Goal: Information Seeking & Learning: Find specific fact

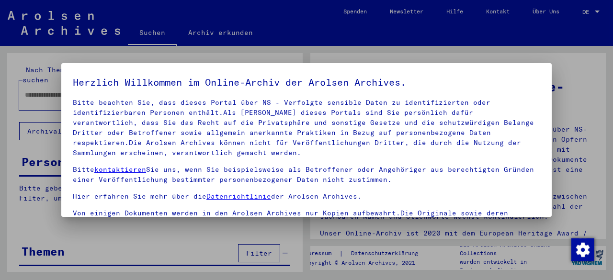
scroll to position [79, 0]
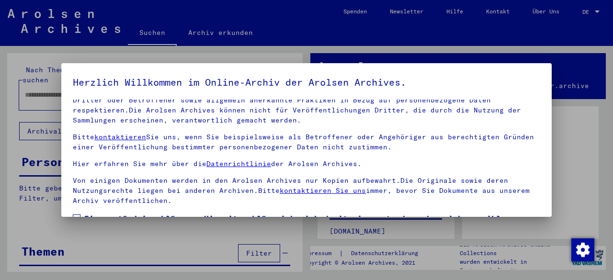
click at [96, 213] on span "Einverständniserklärung: Hiermit erkläre ich mich damit einverstanden, dass ich…" at bounding box center [312, 236] width 456 height 46
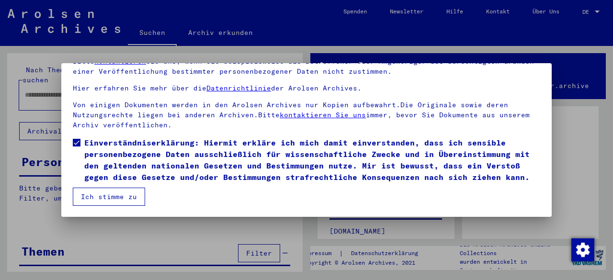
click at [107, 202] on button "Ich stimme zu" at bounding box center [109, 197] width 72 height 18
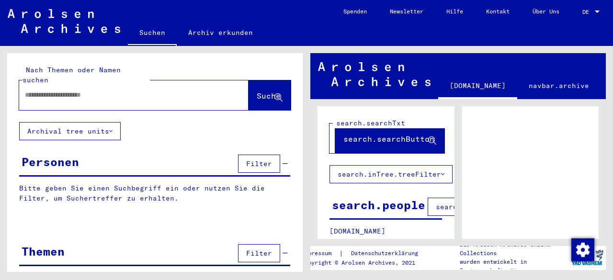
click at [43, 85] on div at bounding box center [122, 95] width 206 height 22
click at [41, 90] on input "text" at bounding box center [125, 95] width 201 height 10
type input "**********"
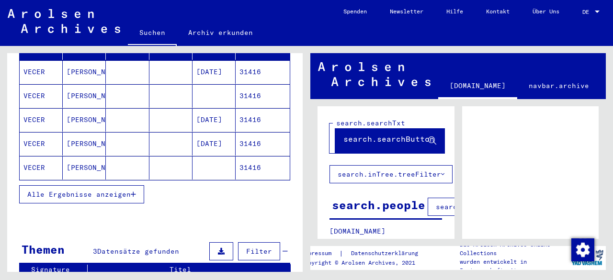
click at [126, 185] on button "Alle Ergebnisse anzeigen" at bounding box center [81, 194] width 125 height 18
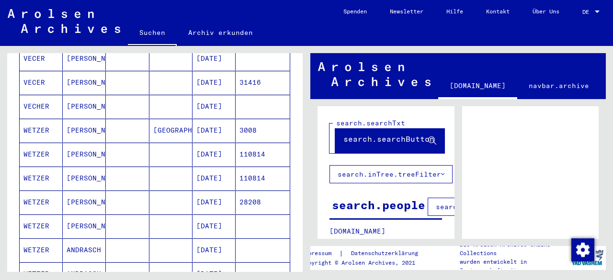
scroll to position [335, 0]
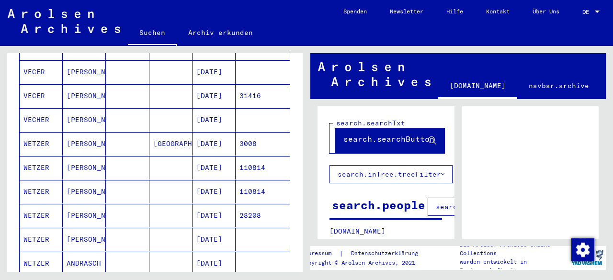
click at [252, 132] on mat-cell "3008" at bounding box center [263, 143] width 54 height 23
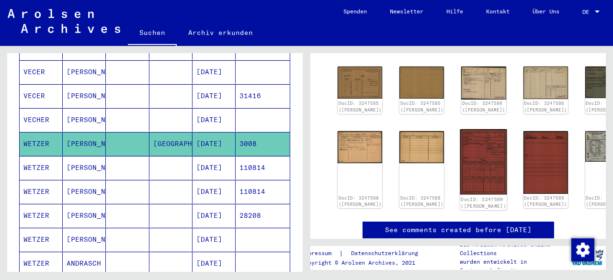
scroll to position [192, 0]
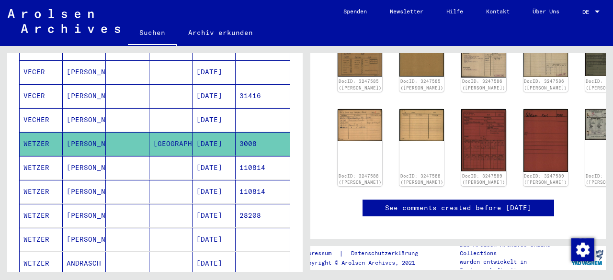
click at [244, 156] on mat-cell "110814" at bounding box center [263, 167] width 54 height 23
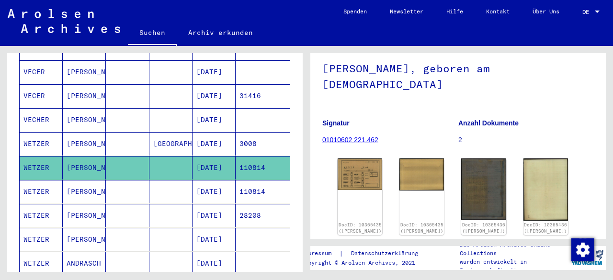
scroll to position [96, 0]
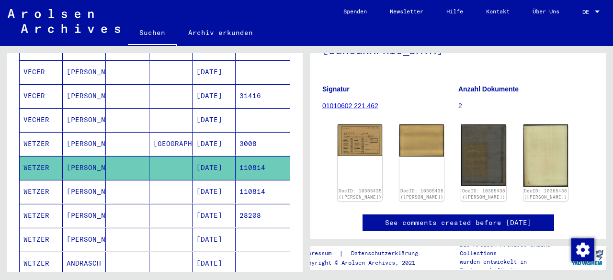
click at [265, 180] on mat-cell "110814" at bounding box center [263, 191] width 54 height 23
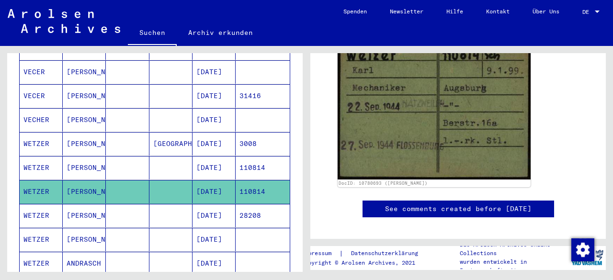
scroll to position [192, 0]
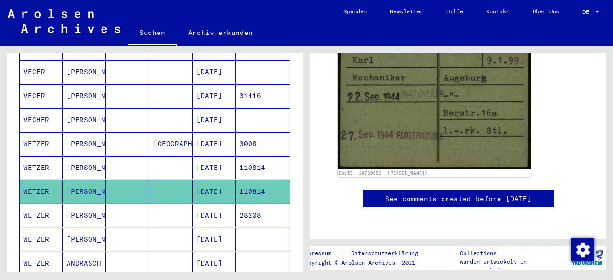
click at [252, 204] on mat-cell "28208" at bounding box center [263, 215] width 54 height 23
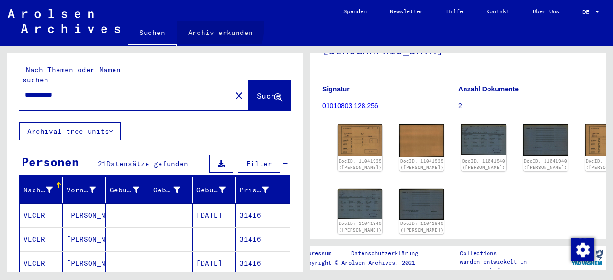
click at [202, 26] on link "Archiv erkunden" at bounding box center [221, 32] width 88 height 23
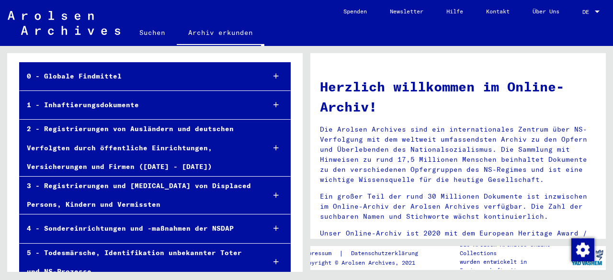
scroll to position [48, 0]
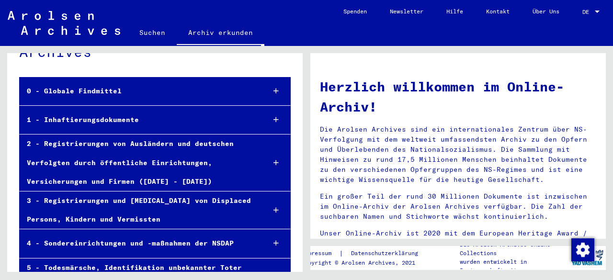
click at [272, 114] on div at bounding box center [276, 120] width 28 height 28
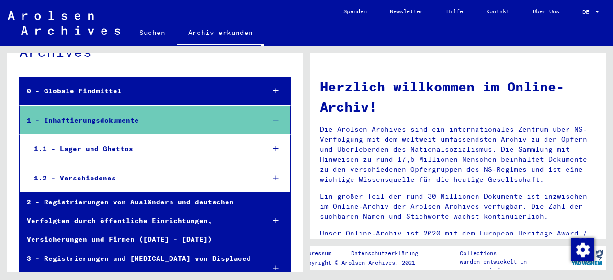
click at [264, 143] on div at bounding box center [276, 149] width 28 height 28
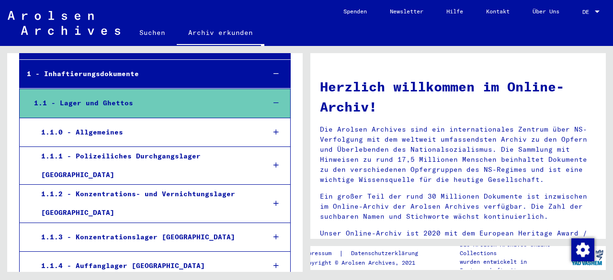
scroll to position [192, 0]
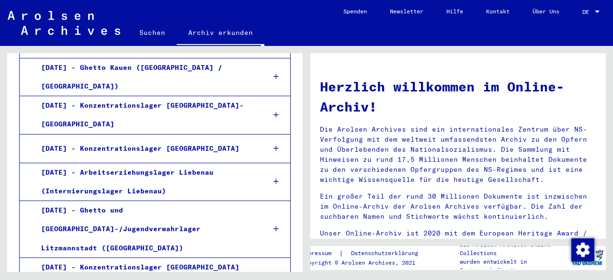
click at [262, 215] on div at bounding box center [276, 229] width 28 height 28
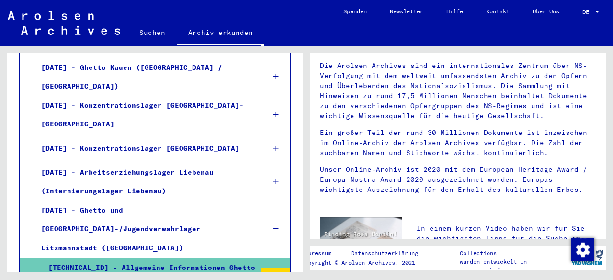
scroll to position [96, 0]
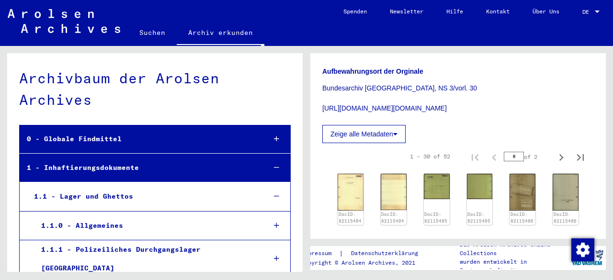
click at [274, 139] on icon at bounding box center [276, 139] width 5 height 7
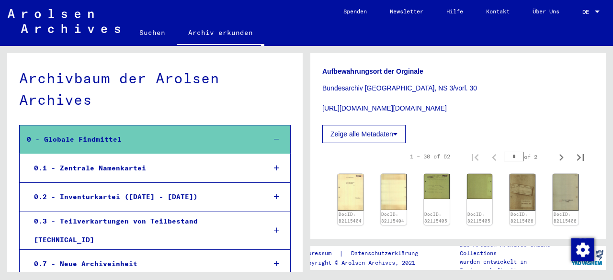
click at [274, 139] on icon at bounding box center [276, 139] width 5 height 7
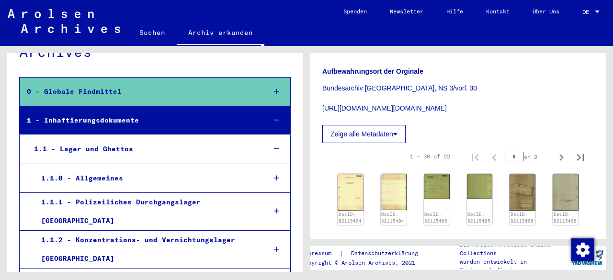
click at [274, 177] on icon at bounding box center [276, 178] width 5 height 7
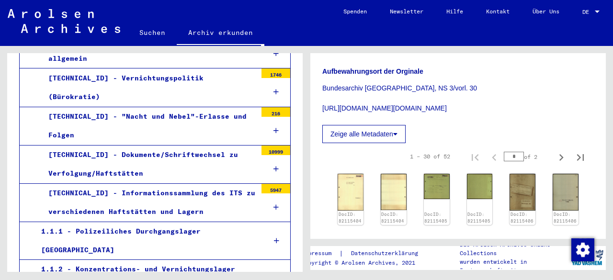
click at [273, 166] on icon at bounding box center [275, 169] width 5 height 7
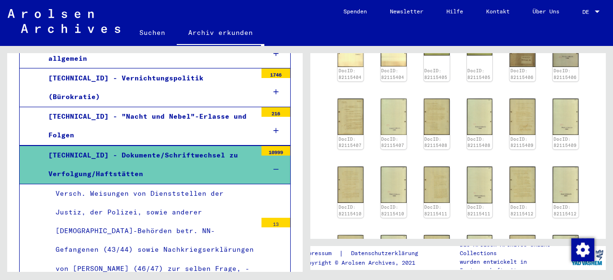
click at [169, 211] on div "Versch. Weisungen von Dienststellen der Justiz, der Polizei, sowie anderer [DEM…" at bounding box center [152, 240] width 208 height 113
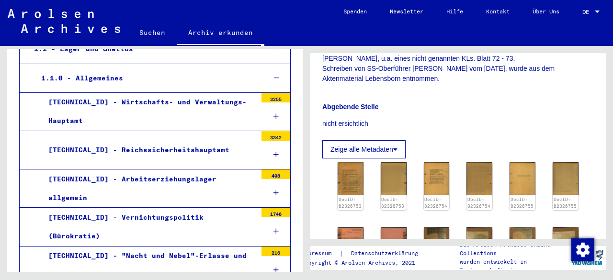
click at [268, 147] on div at bounding box center [275, 155] width 29 height 28
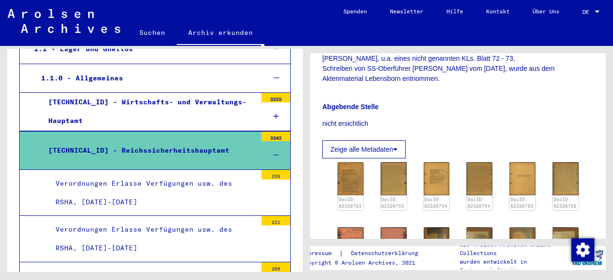
click at [159, 195] on div "Verordnungen Erlasse Verfügungen usw. des RSHA, [DATE]-[DATE]" at bounding box center [152, 192] width 208 height 37
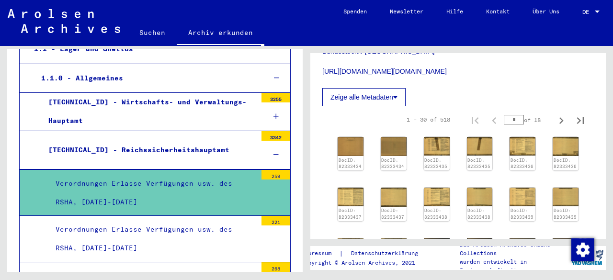
scroll to position [287, 0]
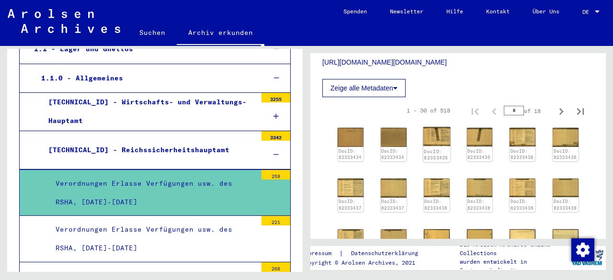
click at [434, 132] on img at bounding box center [436, 136] width 27 height 19
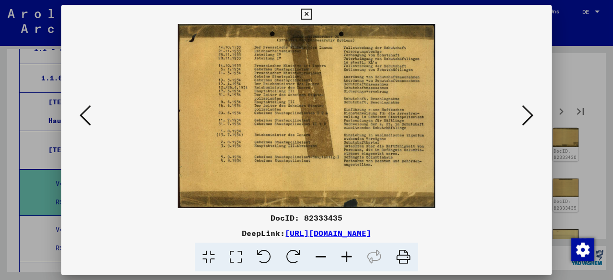
click at [308, 14] on icon at bounding box center [306, 14] width 11 height 11
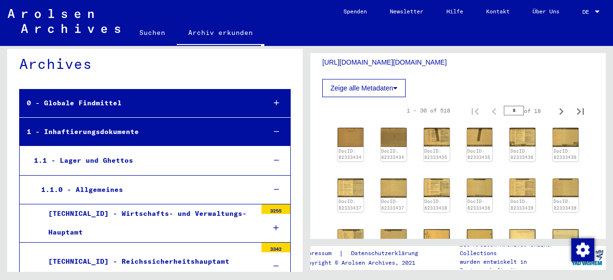
scroll to position [0, 0]
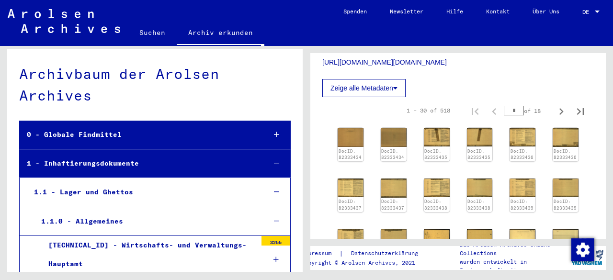
click at [272, 135] on div at bounding box center [276, 135] width 27 height 28
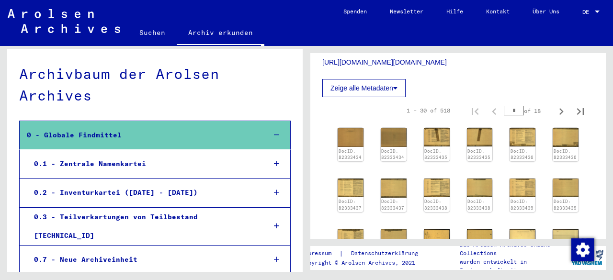
click at [271, 130] on div at bounding box center [276, 135] width 27 height 28
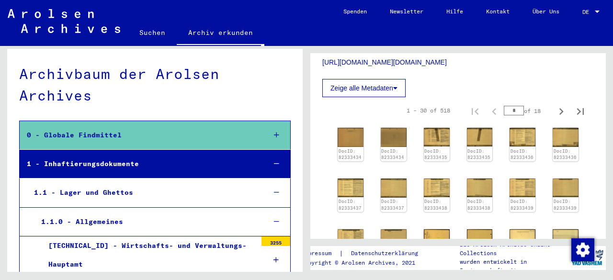
click at [274, 160] on div at bounding box center [276, 164] width 27 height 28
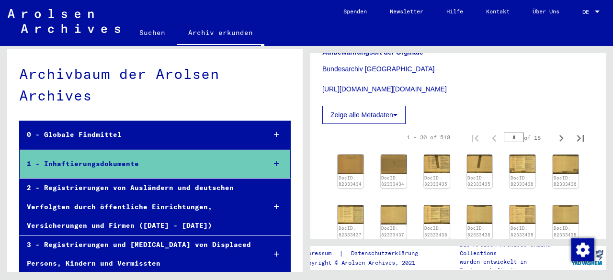
scroll to position [239, 0]
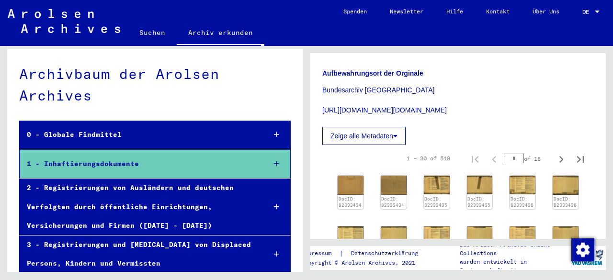
click at [141, 40] on link "Suchen" at bounding box center [152, 32] width 49 height 23
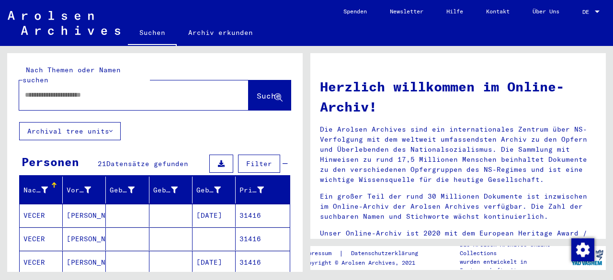
click at [94, 90] on input "text" at bounding box center [122, 95] width 195 height 10
paste input "*******"
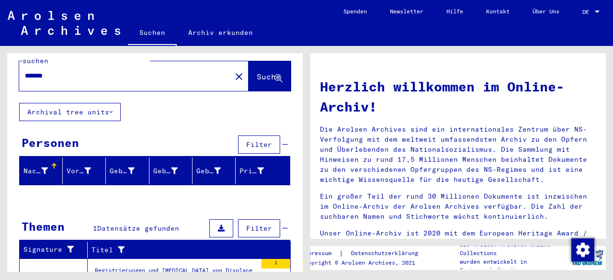
scroll to position [65, 0]
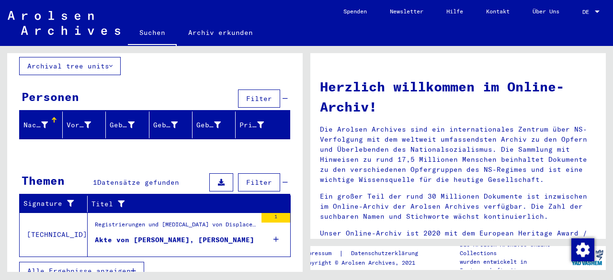
click at [200, 220] on div "Registrierungen und [MEDICAL_DATA] von Displaced Persons, Kindern und Vermisste…" at bounding box center [176, 226] width 162 height 13
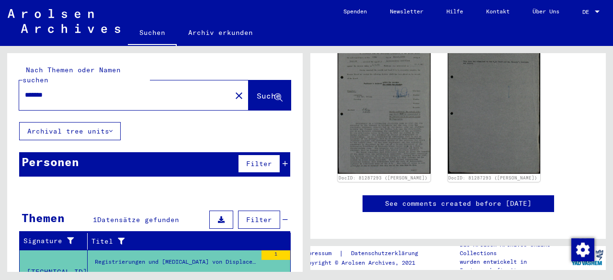
drag, startPoint x: 68, startPoint y: 90, endPoint x: 0, endPoint y: 85, distance: 68.2
click at [0, 85] on div "Nach Themen oder Namen suchen ******* close Suche Archival tree units Personen …" at bounding box center [153, 159] width 306 height 226
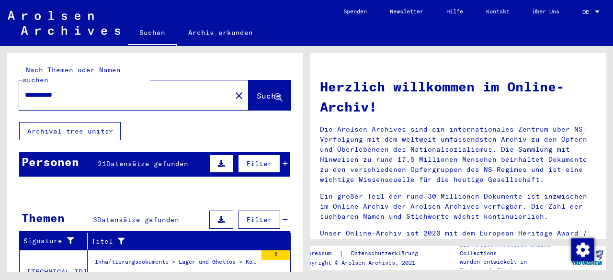
click at [127, 152] on div "Personen 21 Datensätze gefunden Filter" at bounding box center [154, 164] width 271 height 24
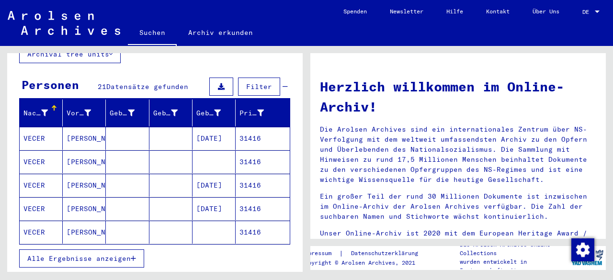
scroll to position [144, 0]
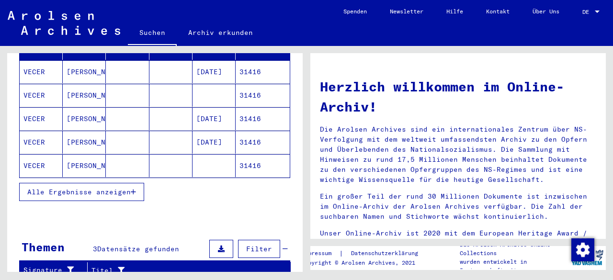
click at [123, 188] on span "Alle Ergebnisse anzeigen" at bounding box center [78, 192] width 103 height 9
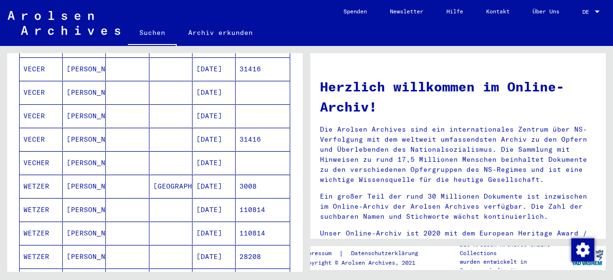
click at [261, 175] on mat-cell "3008" at bounding box center [263, 186] width 54 height 23
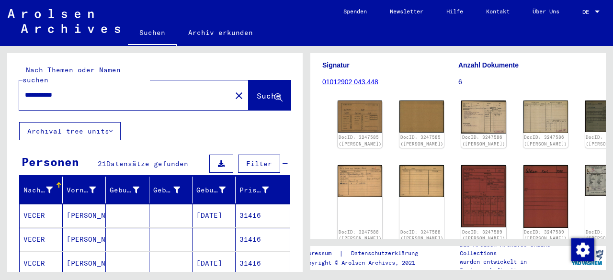
drag, startPoint x: 104, startPoint y: 88, endPoint x: 0, endPoint y: 83, distance: 104.5
click at [0, 90] on div "**********" at bounding box center [153, 159] width 306 height 226
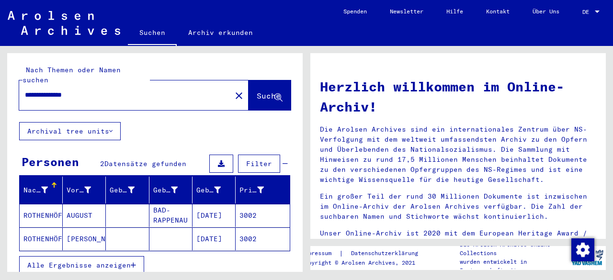
click at [262, 206] on mat-cell "3002" at bounding box center [263, 215] width 54 height 23
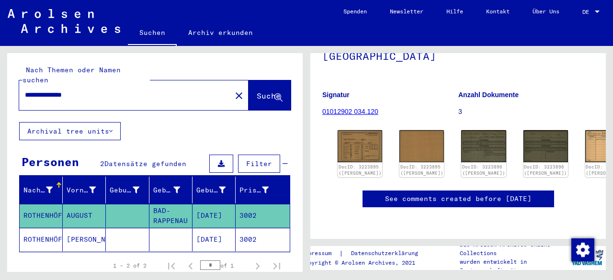
drag, startPoint x: 5, startPoint y: 85, endPoint x: 0, endPoint y: 85, distance: 5.3
click at [0, 85] on div "**********" at bounding box center [153, 159] width 306 height 226
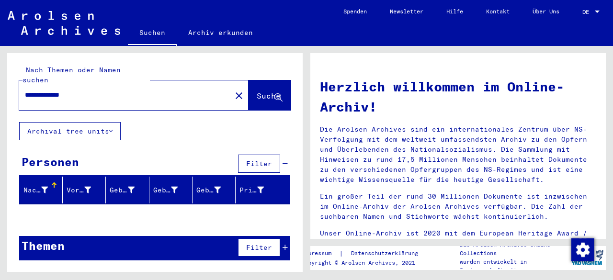
drag, startPoint x: 21, startPoint y: 84, endPoint x: 5, endPoint y: 84, distance: 16.3
click at [5, 84] on div "**********" at bounding box center [153, 159] width 306 height 226
drag, startPoint x: 37, startPoint y: 86, endPoint x: 0, endPoint y: 84, distance: 36.9
click at [0, 84] on div "**********" at bounding box center [153, 159] width 306 height 226
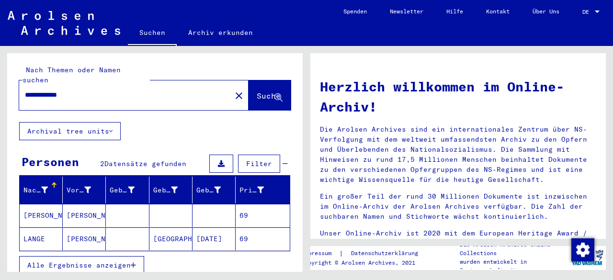
click at [249, 227] on mat-cell "69" at bounding box center [263, 238] width 54 height 23
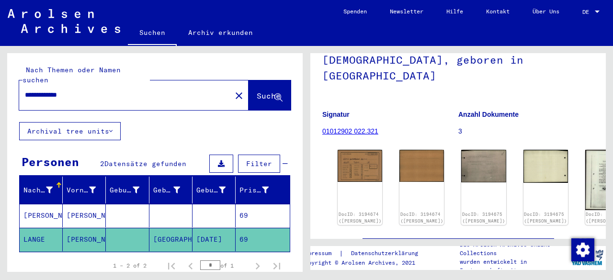
click at [25, 97] on div "**********" at bounding box center [133, 95] width 229 height 30
drag, startPoint x: 33, startPoint y: 87, endPoint x: 19, endPoint y: 87, distance: 13.9
click at [19, 87] on div "**********" at bounding box center [122, 95] width 206 height 22
type input "**********"
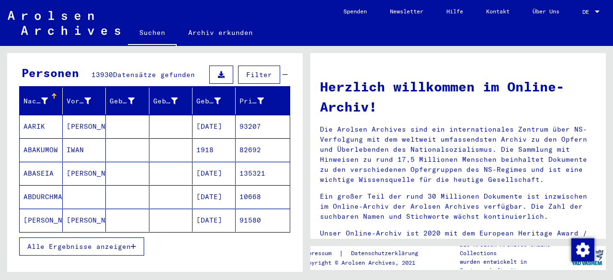
scroll to position [144, 0]
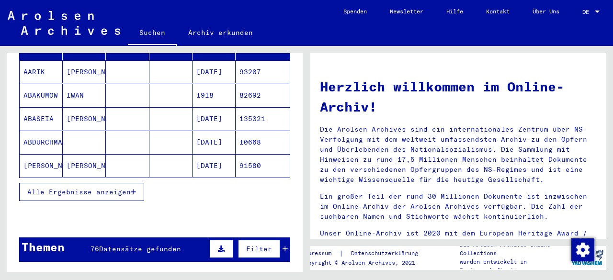
click at [95, 188] on span "Alle Ergebnisse anzeigen" at bounding box center [78, 192] width 103 height 9
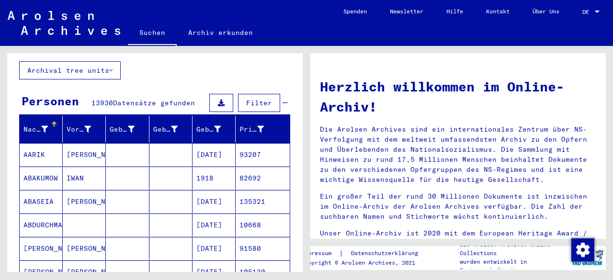
scroll to position [0, 0]
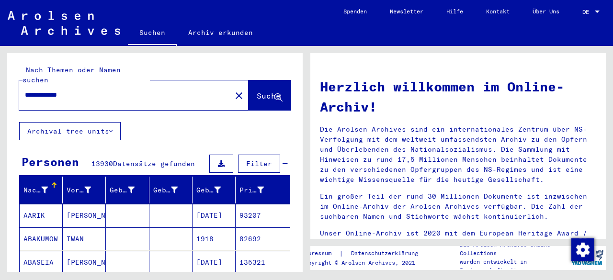
click at [204, 30] on link "Archiv erkunden" at bounding box center [221, 32] width 88 height 23
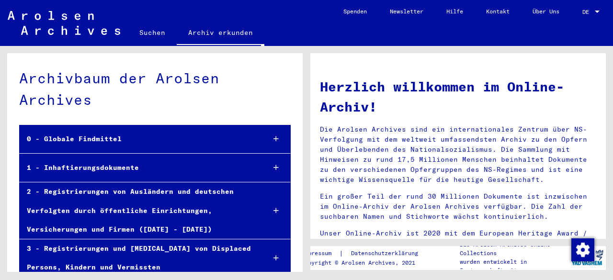
click at [279, 168] on div at bounding box center [276, 168] width 28 height 28
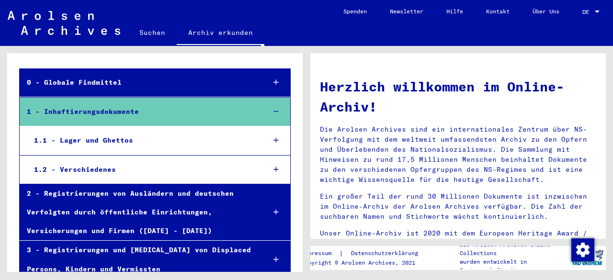
scroll to position [96, 0]
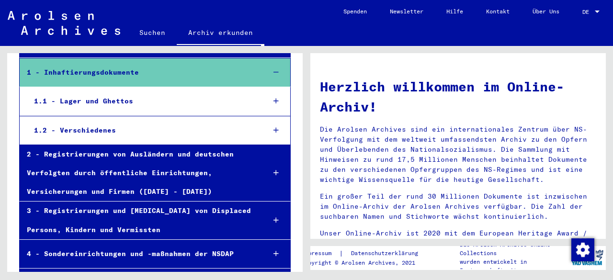
click at [266, 100] on div at bounding box center [276, 101] width 28 height 28
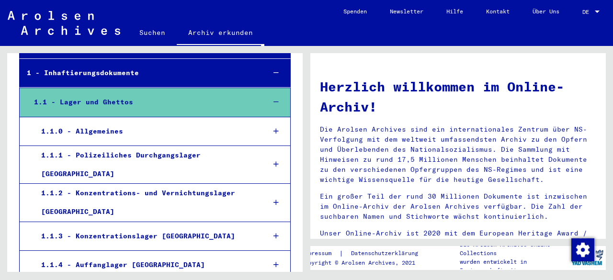
scroll to position [48, 0]
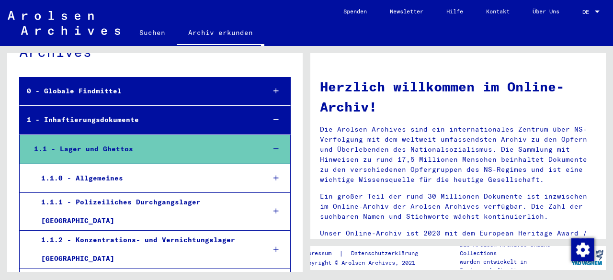
click at [272, 147] on div at bounding box center [276, 149] width 28 height 28
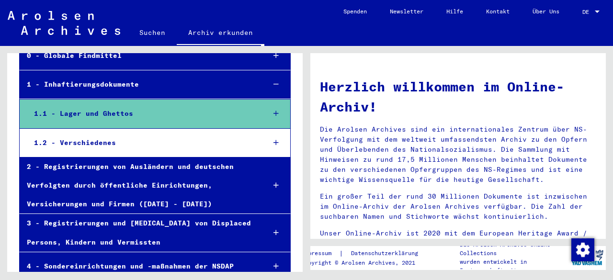
scroll to position [96, 0]
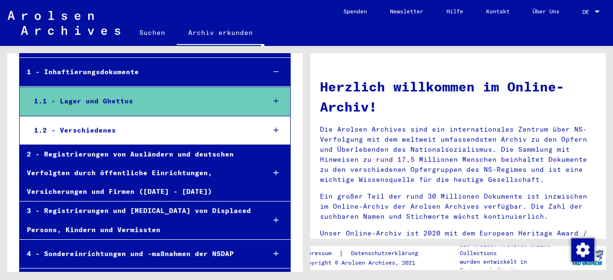
click at [270, 93] on div at bounding box center [276, 101] width 28 height 28
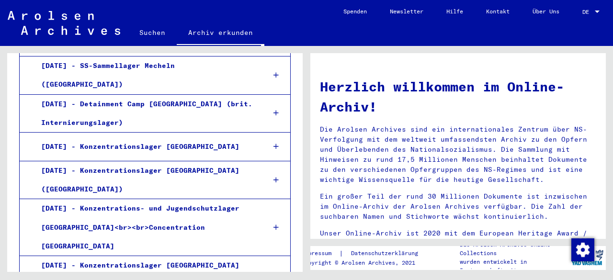
click at [273, 271] on icon at bounding box center [275, 274] width 5 height 7
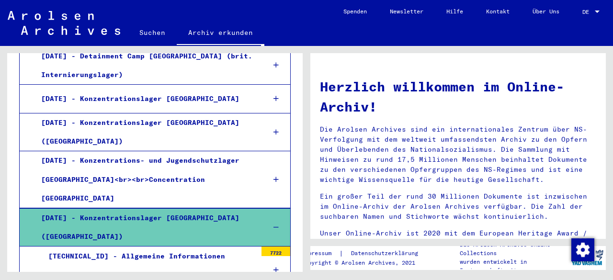
scroll to position [1053, 0]
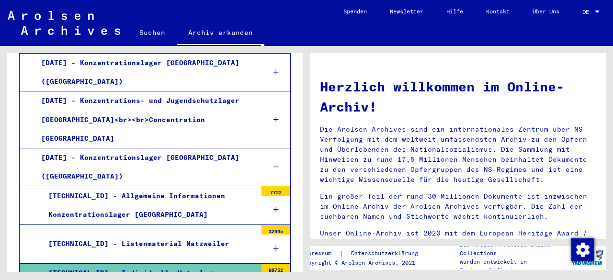
scroll to position [1100, 0]
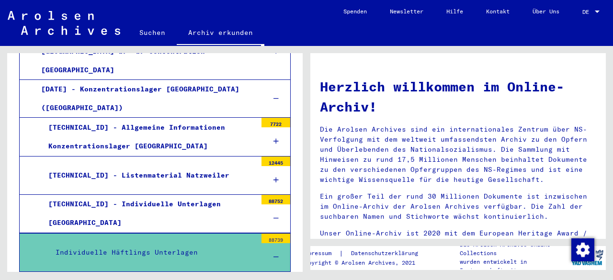
scroll to position [1148, 0]
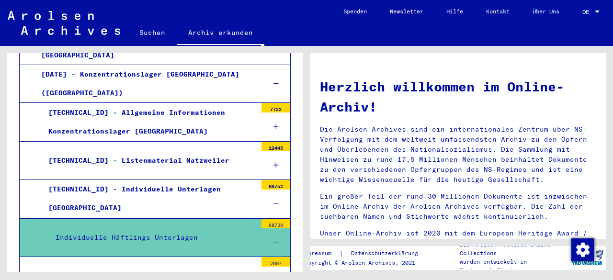
click at [273, 277] on icon at bounding box center [275, 280] width 5 height 7
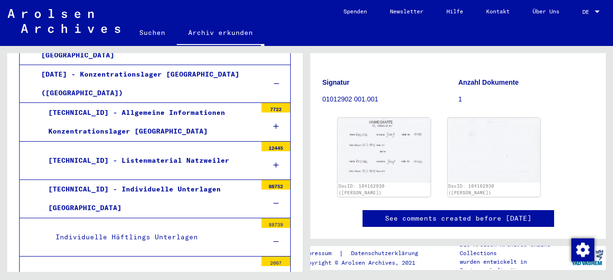
scroll to position [96, 0]
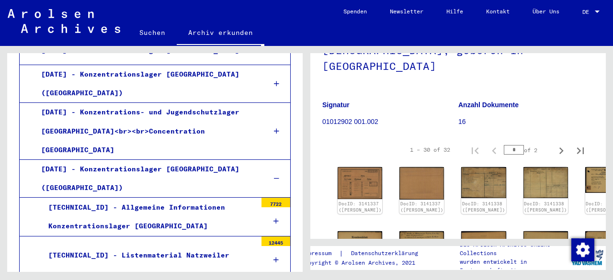
scroll to position [1052, 0]
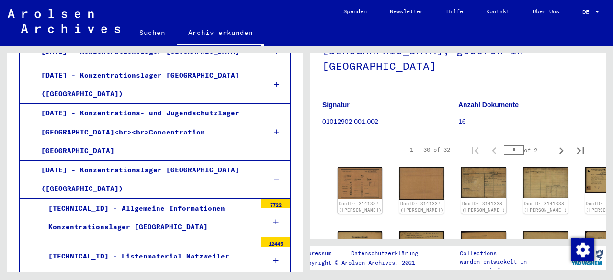
click at [273, 258] on icon at bounding box center [275, 261] width 5 height 7
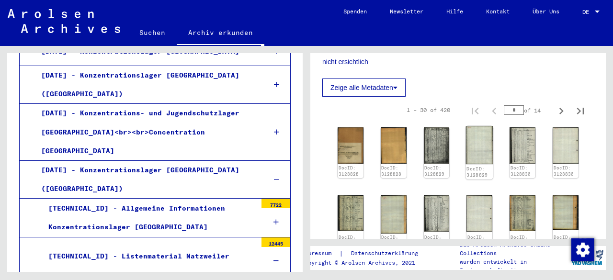
scroll to position [239, 0]
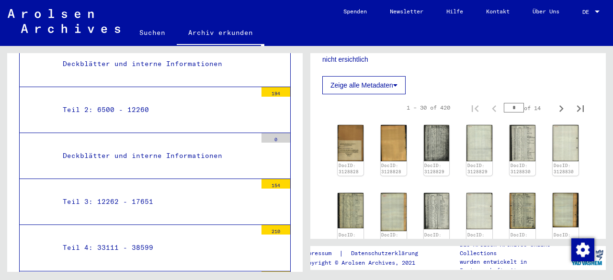
scroll to position [1483, 0]
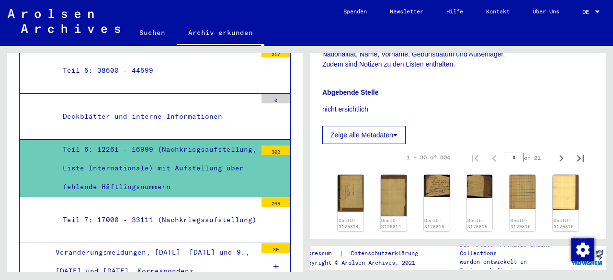
scroll to position [1675, 0]
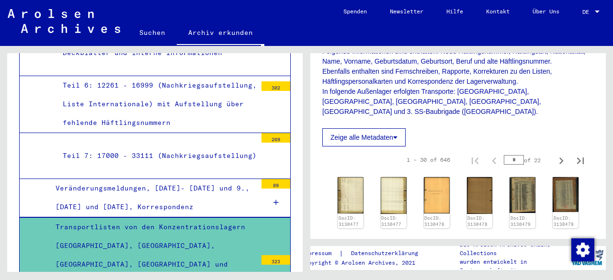
scroll to position [1770, 0]
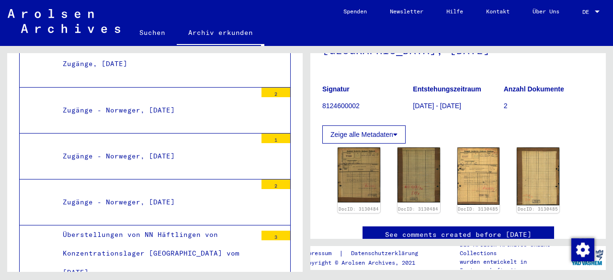
scroll to position [2201, 0]
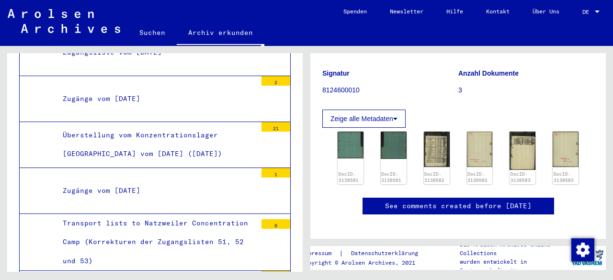
scroll to position [3350, 0]
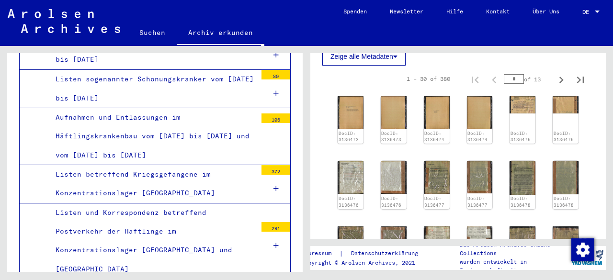
drag, startPoint x: 176, startPoint y: 130, endPoint x: 188, endPoint y: 130, distance: 12.0
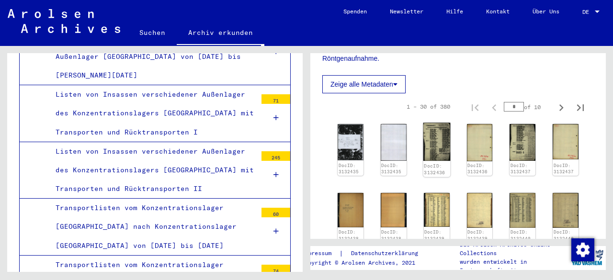
click at [433, 140] on img at bounding box center [436, 142] width 27 height 38
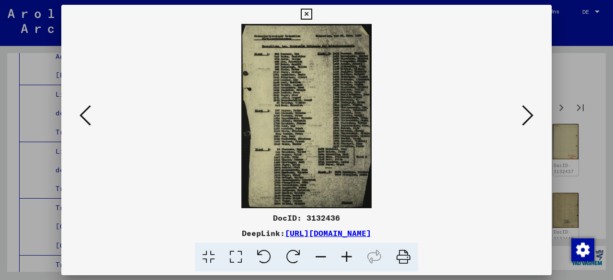
click at [348, 262] on icon at bounding box center [347, 257] width 26 height 29
click at [347, 262] on icon at bounding box center [347, 257] width 26 height 29
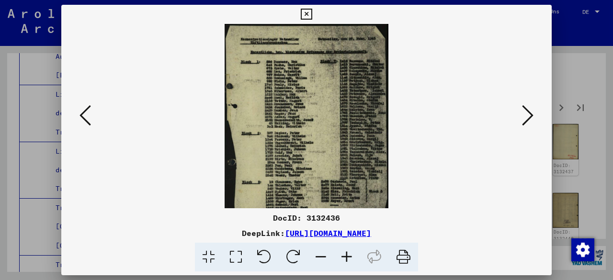
click at [345, 261] on icon at bounding box center [347, 257] width 26 height 29
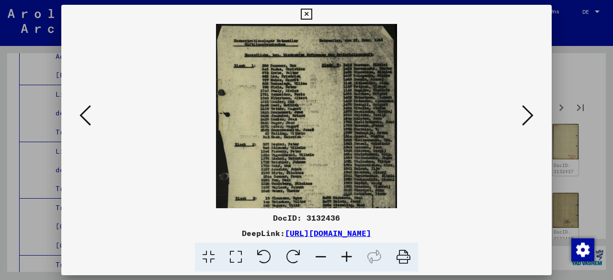
click at [345, 261] on icon at bounding box center [347, 257] width 26 height 29
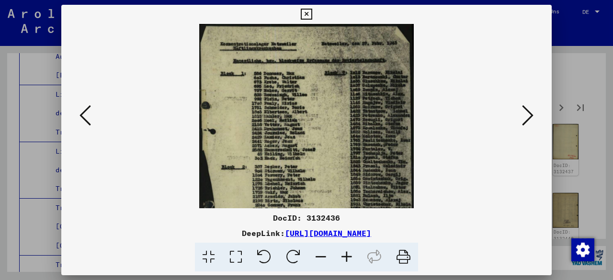
click at [345, 261] on icon at bounding box center [347, 257] width 26 height 29
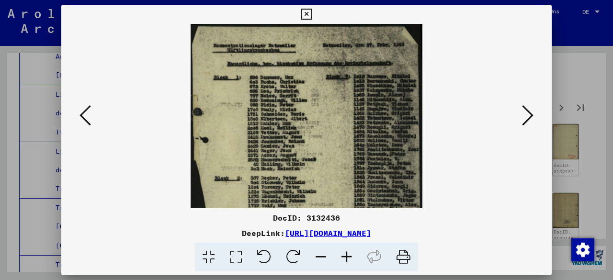
click at [345, 261] on icon at bounding box center [347, 257] width 26 height 29
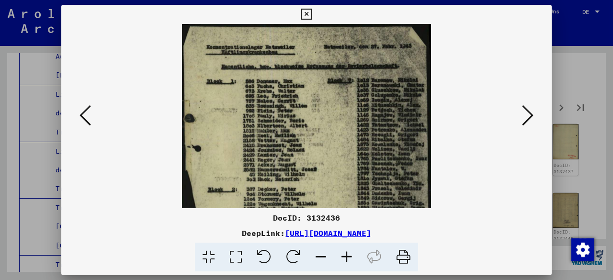
click at [345, 261] on icon at bounding box center [347, 257] width 26 height 29
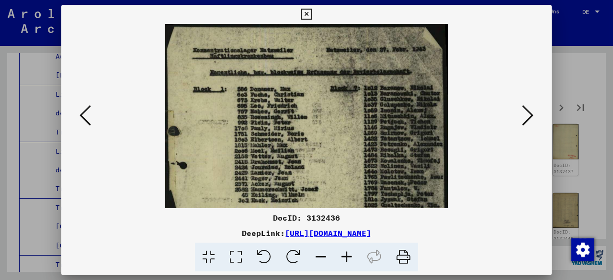
click at [530, 112] on icon at bounding box center [527, 115] width 11 height 23
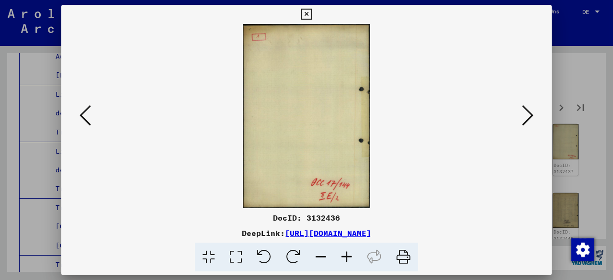
click at [530, 112] on icon at bounding box center [527, 115] width 11 height 23
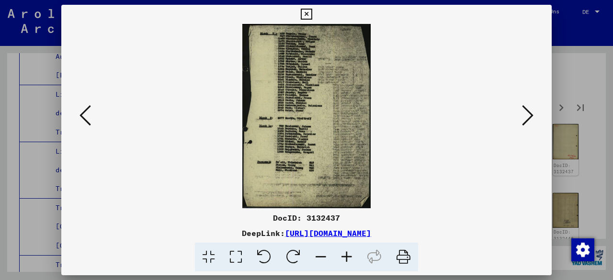
click at [530, 113] on icon at bounding box center [527, 115] width 11 height 23
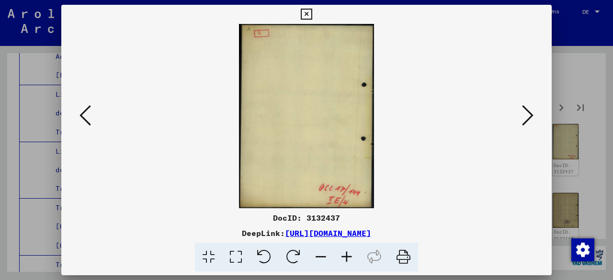
click at [530, 112] on icon at bounding box center [527, 115] width 11 height 23
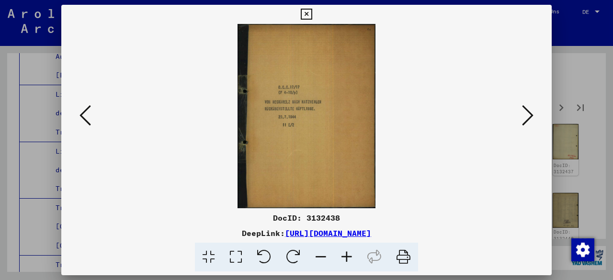
click at [530, 112] on icon at bounding box center [527, 115] width 11 height 23
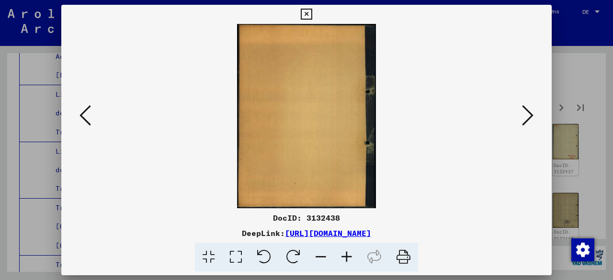
click at [530, 112] on icon at bounding box center [527, 115] width 11 height 23
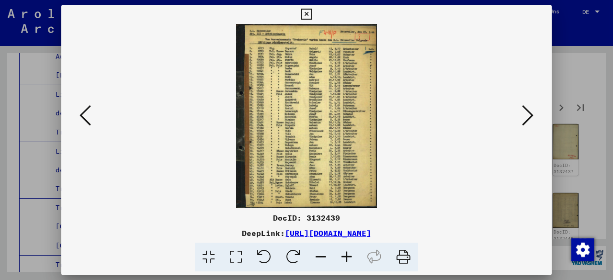
click at [530, 112] on icon at bounding box center [527, 115] width 11 height 23
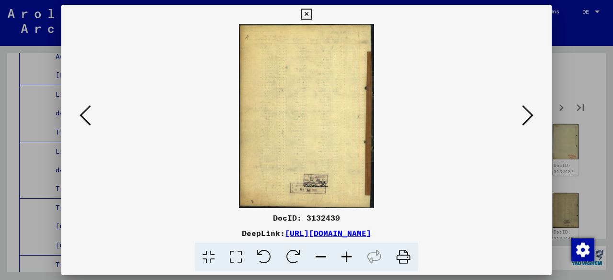
click at [530, 112] on icon at bounding box center [527, 115] width 11 height 23
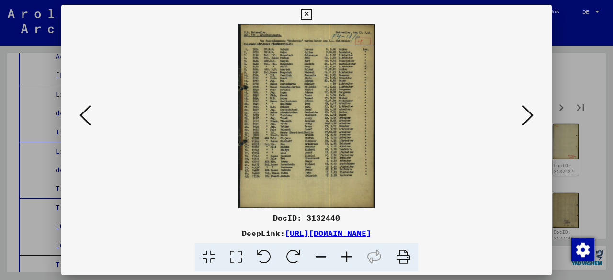
click at [530, 112] on icon at bounding box center [527, 115] width 11 height 23
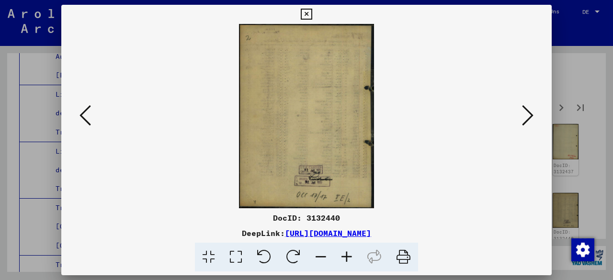
click at [307, 13] on icon at bounding box center [306, 14] width 11 height 11
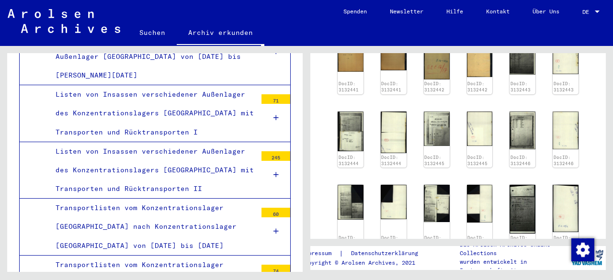
scroll to position [527, 0]
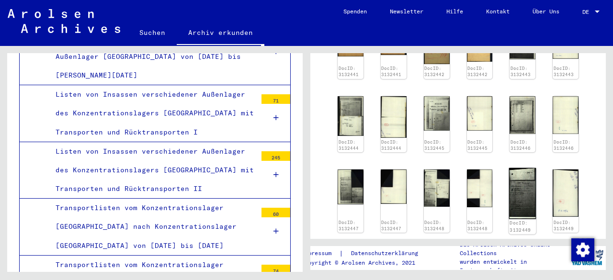
click at [515, 188] on img at bounding box center [522, 193] width 27 height 51
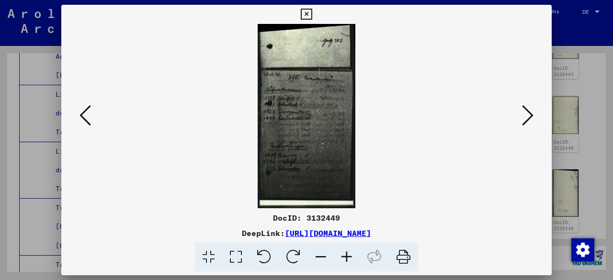
click at [304, 13] on icon at bounding box center [306, 14] width 11 height 11
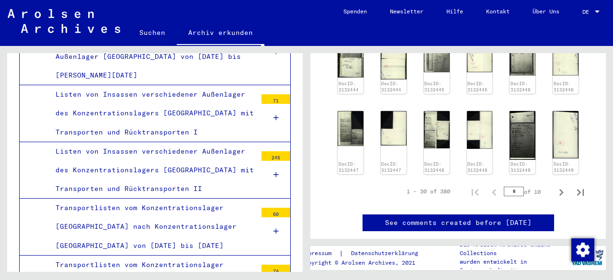
scroll to position [622, 0]
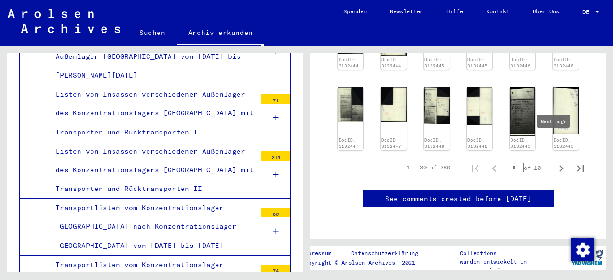
click at [554, 162] on icon "Next page" at bounding box center [560, 168] width 13 height 13
type input "*"
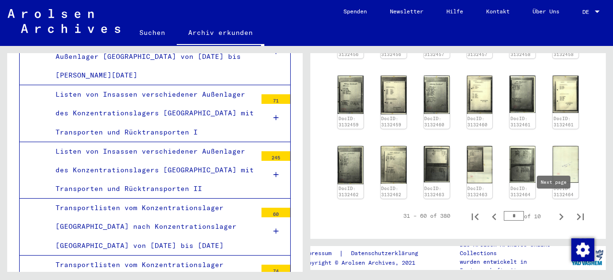
scroll to position [562, 0]
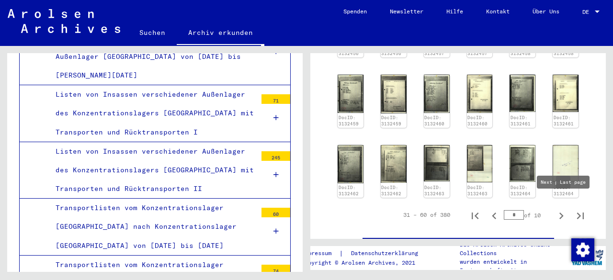
click at [574, 209] on icon "Last page" at bounding box center [580, 215] width 13 height 13
type input "**"
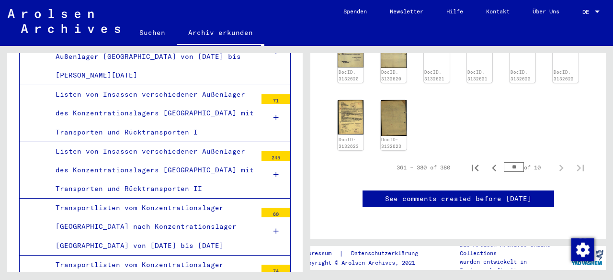
scroll to position [437, 0]
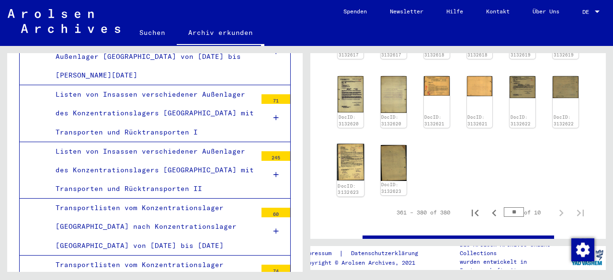
click at [342, 163] on img at bounding box center [350, 162] width 27 height 36
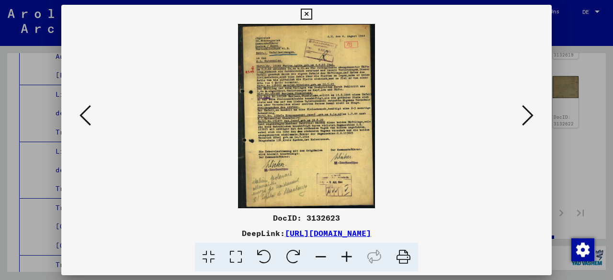
click at [350, 255] on icon at bounding box center [347, 257] width 26 height 29
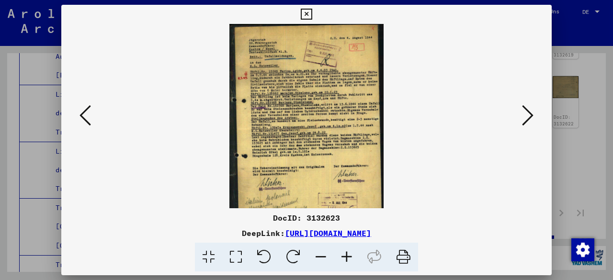
click at [349, 254] on icon at bounding box center [347, 257] width 26 height 29
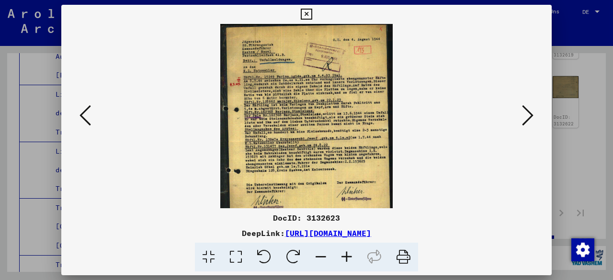
click at [348, 254] on icon at bounding box center [347, 257] width 26 height 29
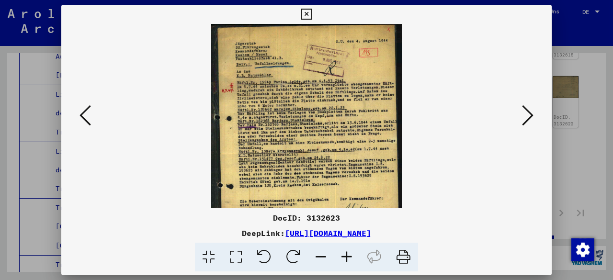
click at [348, 254] on icon at bounding box center [347, 257] width 26 height 29
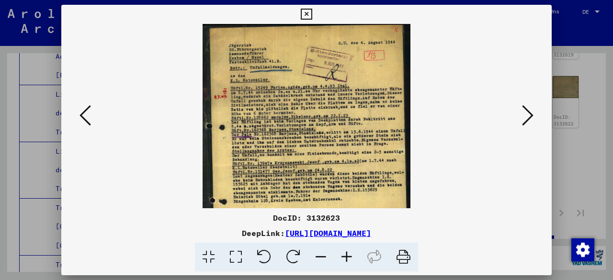
click at [348, 254] on icon at bounding box center [347, 257] width 26 height 29
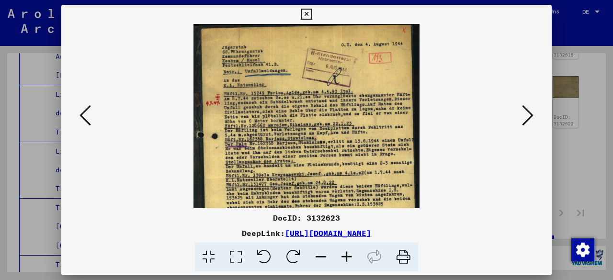
click at [348, 254] on icon at bounding box center [347, 257] width 26 height 29
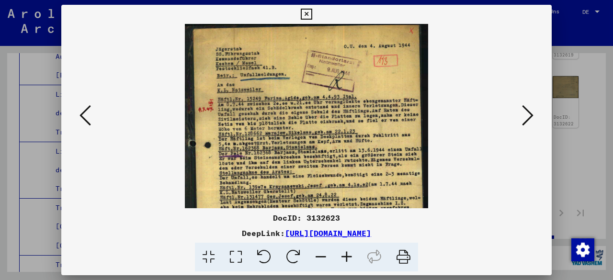
click at [348, 254] on icon at bounding box center [347, 257] width 26 height 29
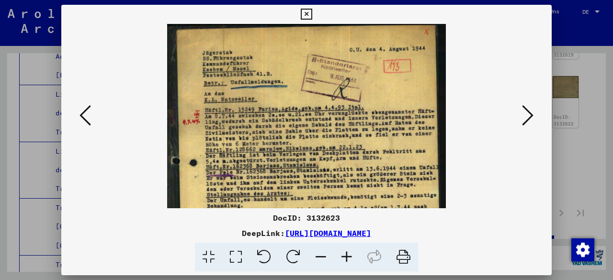
click at [348, 254] on icon at bounding box center [347, 257] width 26 height 29
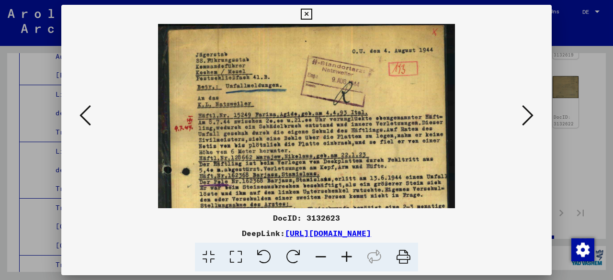
click at [348, 254] on icon at bounding box center [347, 257] width 26 height 29
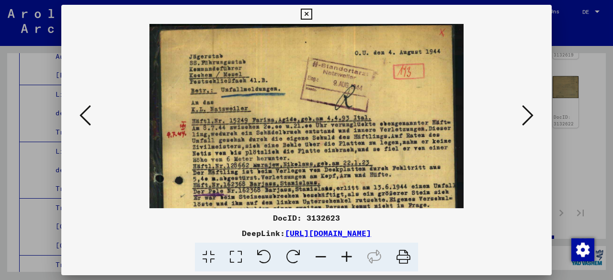
click at [349, 255] on icon at bounding box center [347, 257] width 26 height 29
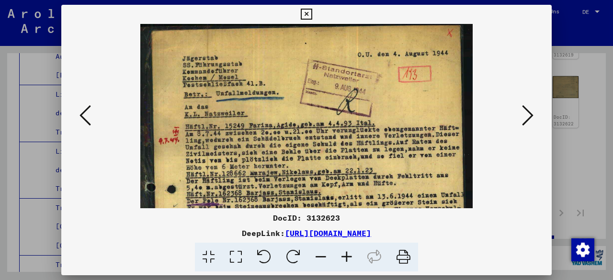
click at [349, 255] on icon at bounding box center [347, 257] width 26 height 29
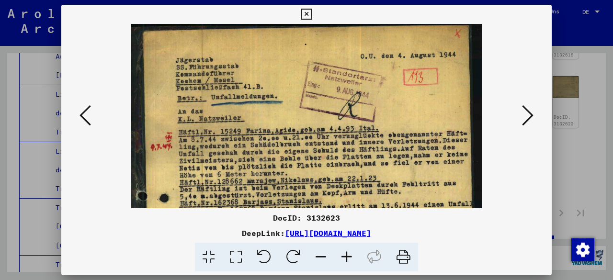
click at [390, 178] on img at bounding box center [306, 260] width 350 height 472
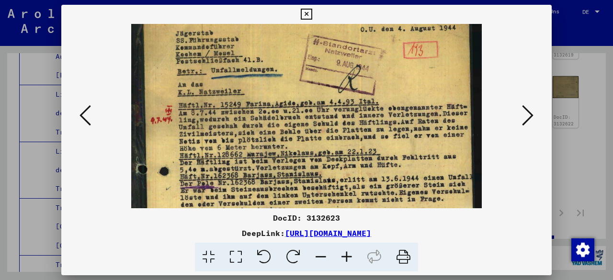
scroll to position [40, 0]
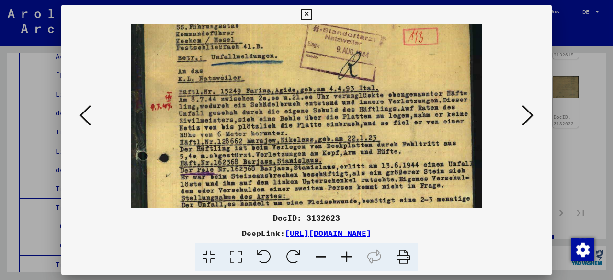
drag, startPoint x: 392, startPoint y: 169, endPoint x: 393, endPoint y: 143, distance: 25.9
click at [392, 143] on img at bounding box center [306, 220] width 350 height 472
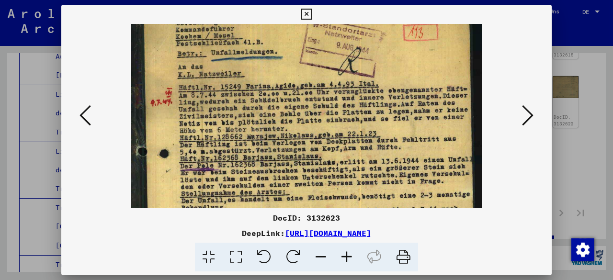
scroll to position [46, 0]
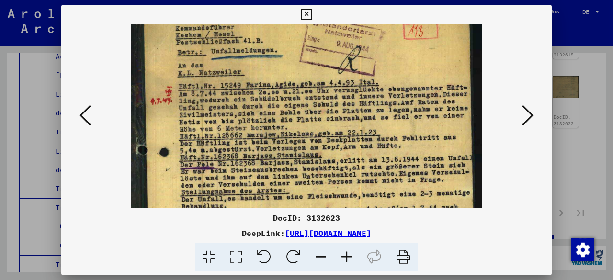
click at [373, 141] on img at bounding box center [306, 214] width 350 height 472
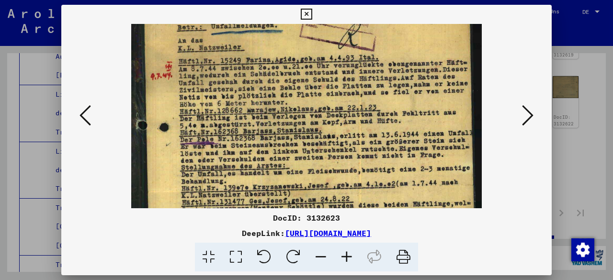
drag, startPoint x: 380, startPoint y: 157, endPoint x: 382, endPoint y: 131, distance: 25.4
click at [382, 131] on img at bounding box center [306, 189] width 350 height 472
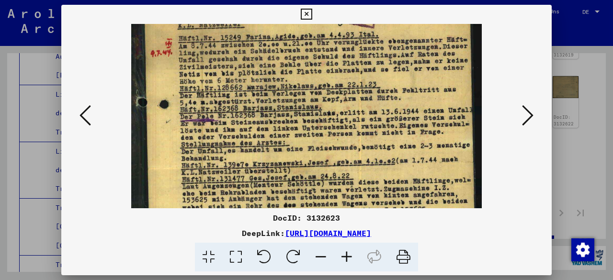
drag, startPoint x: 401, startPoint y: 177, endPoint x: 395, endPoint y: 155, distance: 22.8
click at [395, 155] on img at bounding box center [306, 166] width 350 height 472
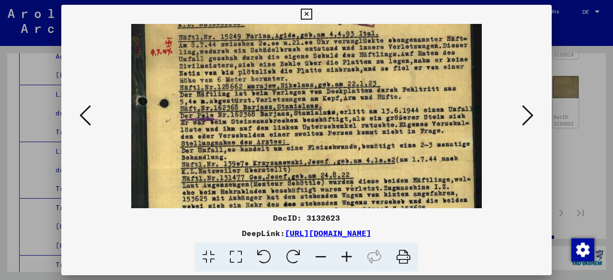
click at [397, 181] on img at bounding box center [306, 165] width 350 height 472
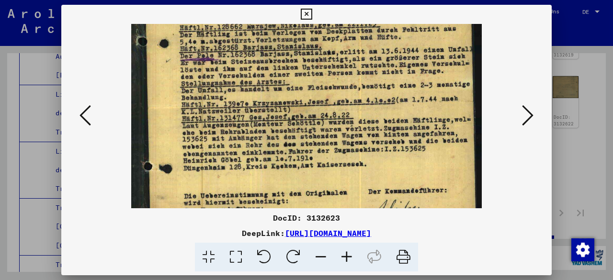
drag, startPoint x: 397, startPoint y: 180, endPoint x: 401, endPoint y: 123, distance: 56.7
click at [401, 123] on img at bounding box center [306, 105] width 350 height 472
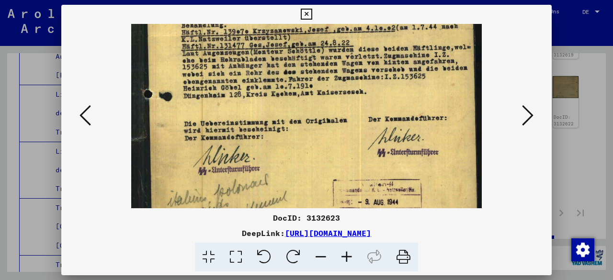
drag, startPoint x: 401, startPoint y: 150, endPoint x: 410, endPoint y: 79, distance: 71.9
click at [410, 79] on img at bounding box center [306, 33] width 350 height 472
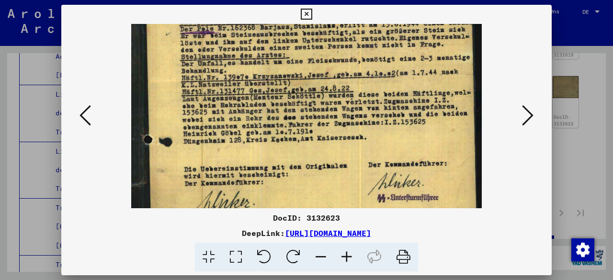
drag, startPoint x: 396, startPoint y: 144, endPoint x: 325, endPoint y: 137, distance: 71.7
click at [394, 146] on img at bounding box center [306, 78] width 350 height 472
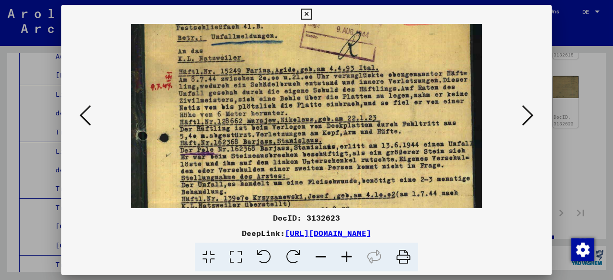
drag, startPoint x: 253, startPoint y: 105, endPoint x: 231, endPoint y: 195, distance: 92.7
click at [231, 195] on img at bounding box center [306, 200] width 350 height 472
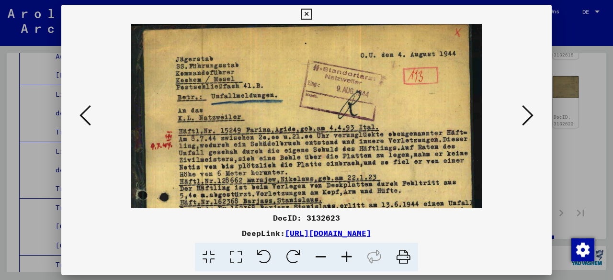
drag, startPoint x: 291, startPoint y: 79, endPoint x: 279, endPoint y: 128, distance: 50.7
click at [279, 128] on img at bounding box center [306, 259] width 350 height 472
click at [92, 117] on button at bounding box center [85, 115] width 17 height 27
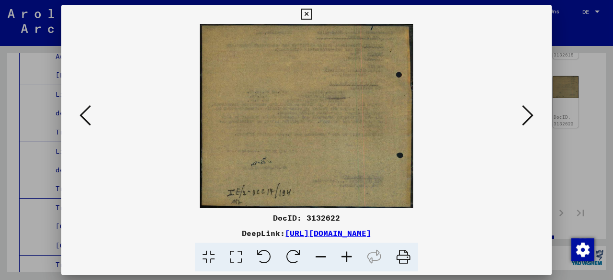
click at [92, 117] on button at bounding box center [85, 115] width 17 height 27
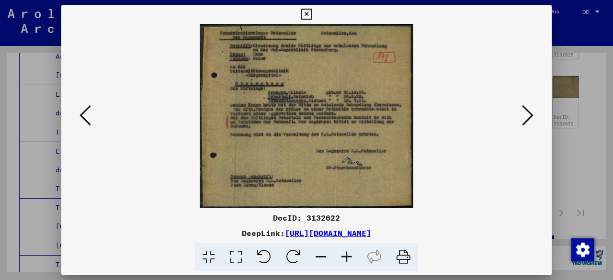
click at [348, 255] on icon at bounding box center [347, 257] width 26 height 29
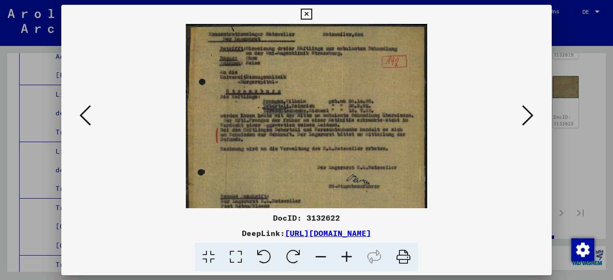
click at [348, 255] on icon at bounding box center [347, 257] width 26 height 29
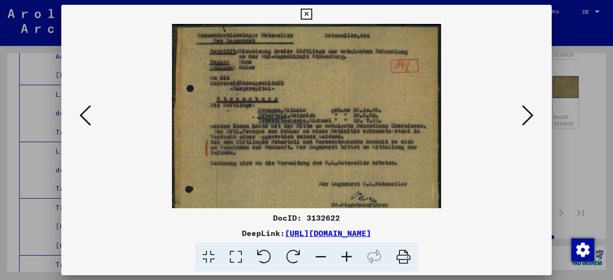
click at [348, 255] on icon at bounding box center [347, 257] width 26 height 29
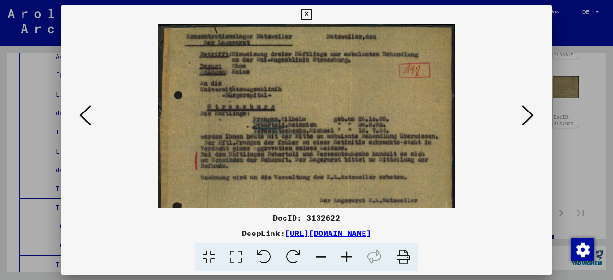
click at [82, 110] on icon at bounding box center [84, 115] width 11 height 23
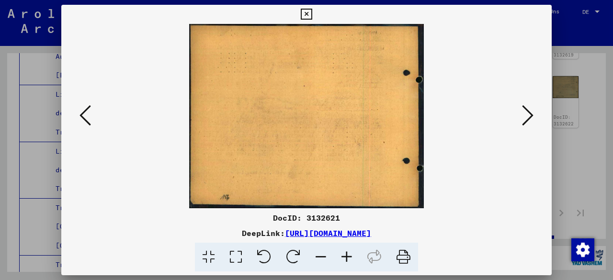
click at [85, 110] on icon at bounding box center [84, 115] width 11 height 23
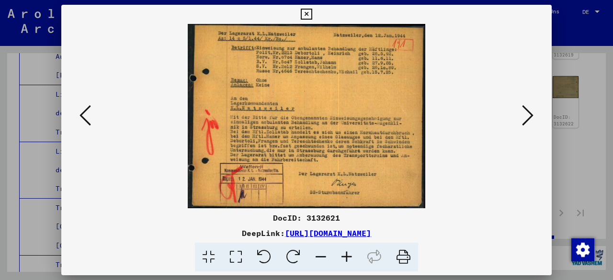
click at [339, 255] on icon at bounding box center [347, 257] width 26 height 29
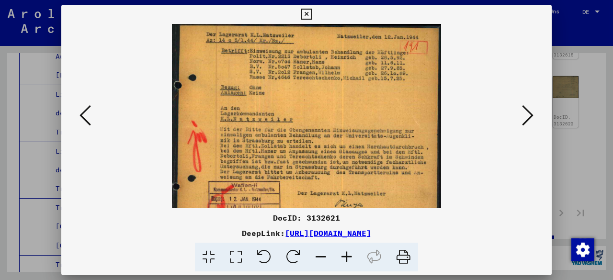
click at [339, 255] on icon at bounding box center [347, 257] width 26 height 29
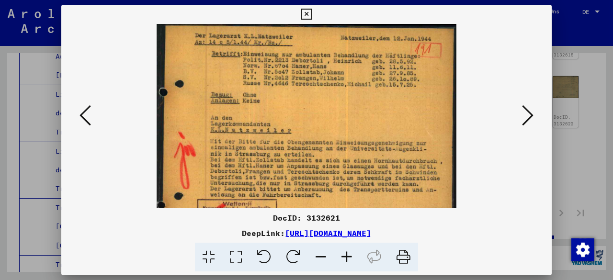
click at [339, 255] on icon at bounding box center [347, 257] width 26 height 29
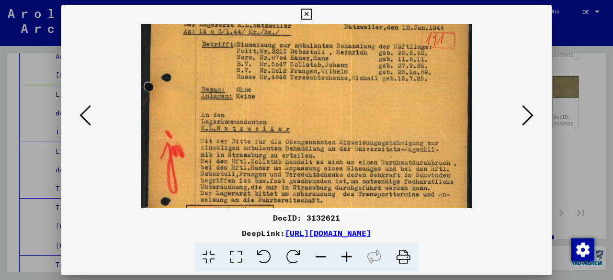
scroll to position [14, 0]
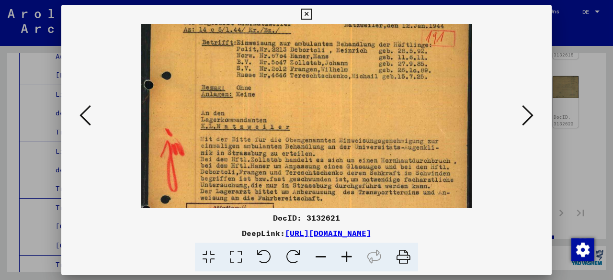
drag, startPoint x: 390, startPoint y: 159, endPoint x: 390, endPoint y: 146, distance: 13.9
click at [390, 146] on img at bounding box center [306, 138] width 330 height 256
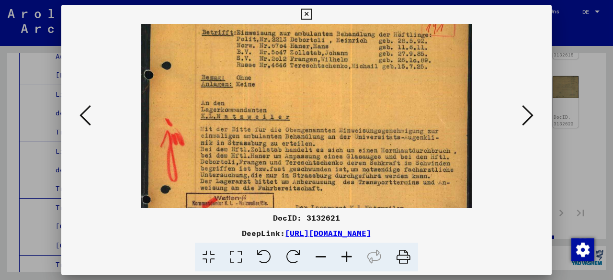
drag, startPoint x: 390, startPoint y: 146, endPoint x: 390, endPoint y: 136, distance: 9.6
click at [390, 136] on img at bounding box center [306, 128] width 330 height 256
click at [88, 124] on icon at bounding box center [84, 115] width 11 height 23
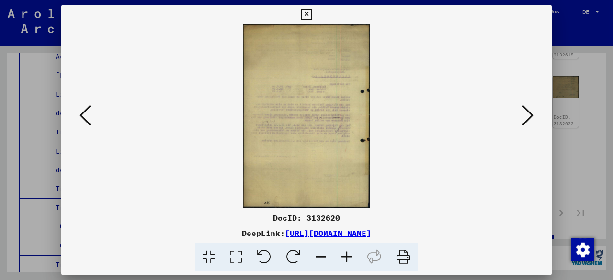
click at [88, 124] on icon at bounding box center [84, 115] width 11 height 23
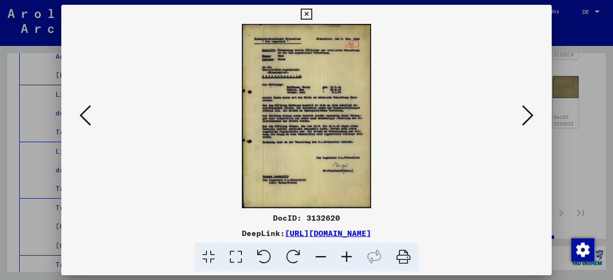
click at [344, 260] on icon at bounding box center [347, 257] width 26 height 29
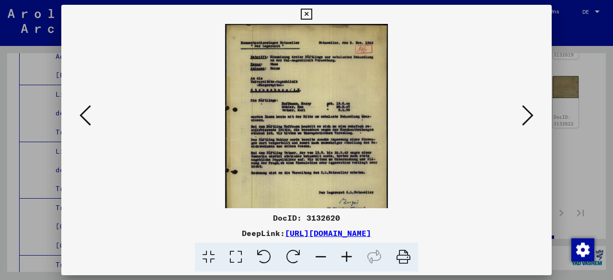
click at [344, 260] on icon at bounding box center [347, 257] width 26 height 29
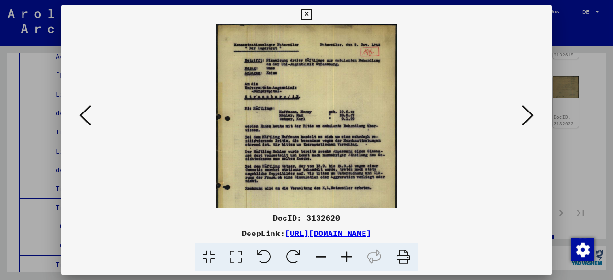
click at [344, 260] on icon at bounding box center [347, 257] width 26 height 29
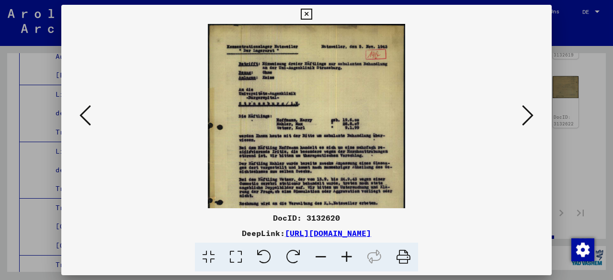
click at [344, 260] on icon at bounding box center [347, 257] width 26 height 29
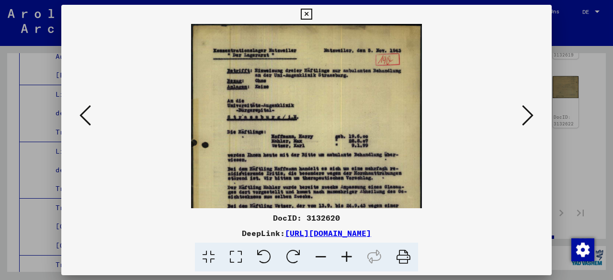
click at [344, 260] on icon at bounding box center [347, 257] width 26 height 29
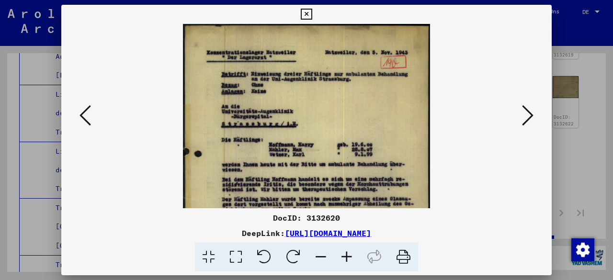
click at [344, 260] on icon at bounding box center [347, 257] width 26 height 29
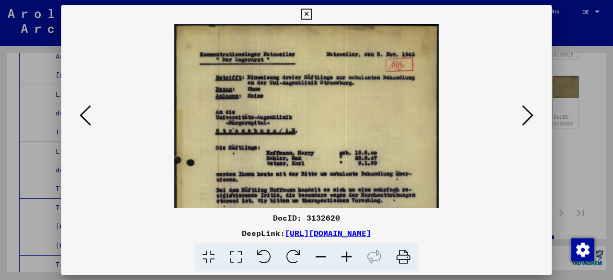
click at [344, 260] on icon at bounding box center [347, 257] width 26 height 29
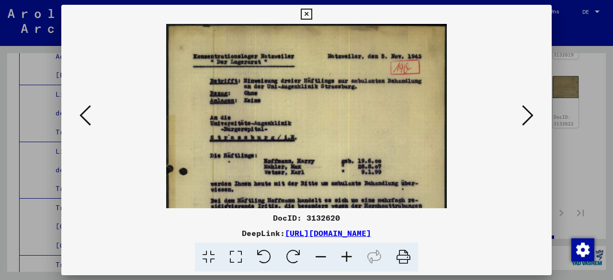
click at [344, 260] on icon at bounding box center [347, 257] width 26 height 29
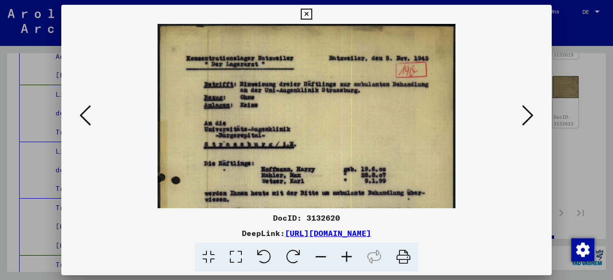
click at [344, 260] on icon at bounding box center [347, 257] width 26 height 29
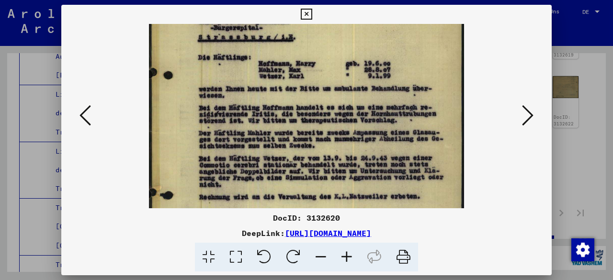
scroll to position [125, 0]
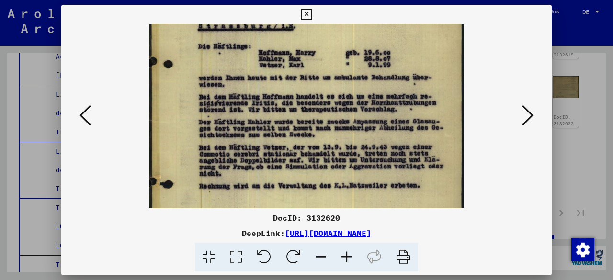
drag, startPoint x: 387, startPoint y: 165, endPoint x: 397, endPoint y: 58, distance: 107.8
click at [397, 58] on img at bounding box center [306, 123] width 315 height 448
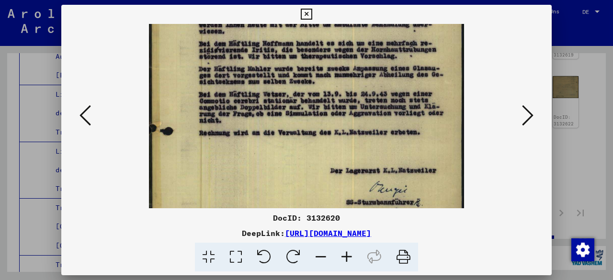
drag, startPoint x: 410, startPoint y: 71, endPoint x: 448, endPoint y: 20, distance: 63.7
click at [448, 20] on div "DocID: 3132620 DeepLink: [URL][DOMAIN_NAME]" at bounding box center [306, 138] width 490 height 267
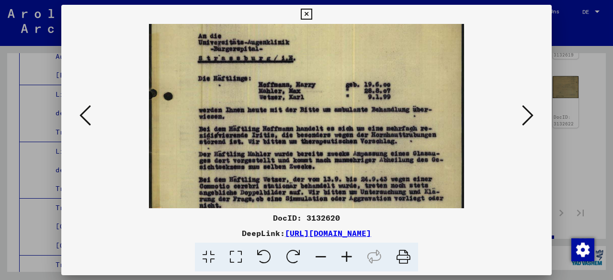
drag, startPoint x: 418, startPoint y: 121, endPoint x: 416, endPoint y: 129, distance: 8.2
click at [416, 129] on img at bounding box center [306, 155] width 315 height 448
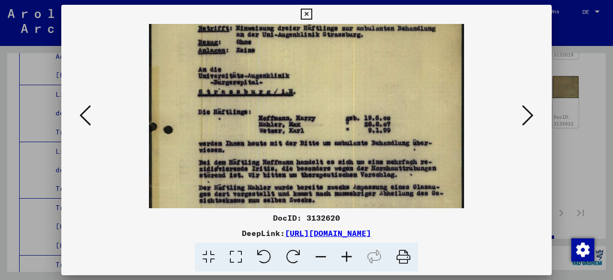
drag, startPoint x: 185, startPoint y: 83, endPoint x: 183, endPoint y: 123, distance: 39.3
click at [183, 123] on img at bounding box center [306, 189] width 315 height 448
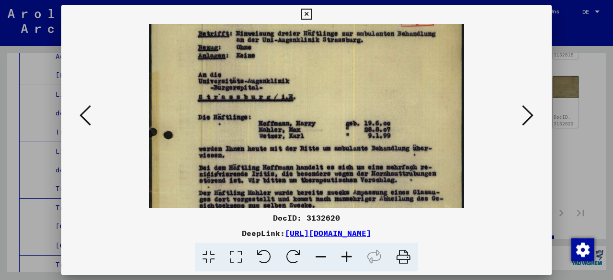
click at [90, 121] on icon at bounding box center [84, 115] width 11 height 23
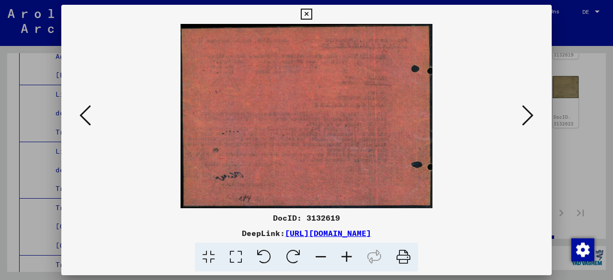
click at [90, 121] on icon at bounding box center [84, 115] width 11 height 23
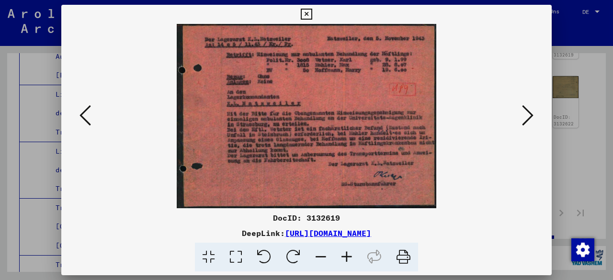
click at [340, 257] on icon at bounding box center [347, 257] width 26 height 29
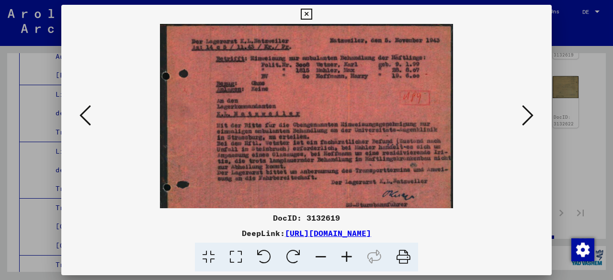
click at [340, 256] on icon at bounding box center [347, 257] width 26 height 29
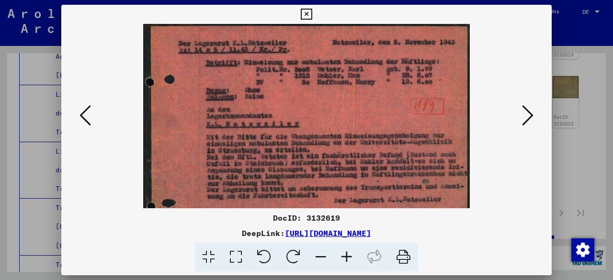
click at [340, 255] on icon at bounding box center [347, 257] width 26 height 29
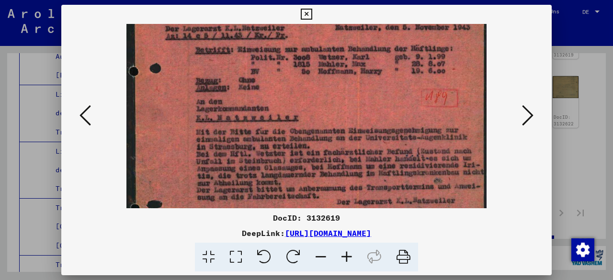
drag, startPoint x: 387, startPoint y: 162, endPoint x: 386, endPoint y: 144, distance: 18.2
click at [387, 145] on img at bounding box center [306, 135] width 361 height 256
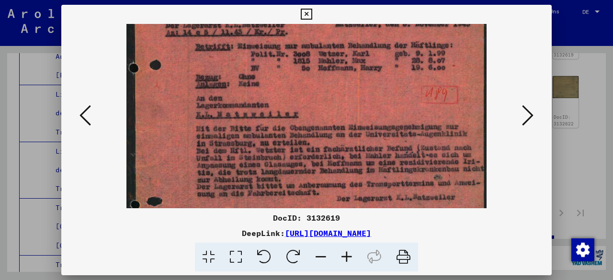
scroll to position [23, 0]
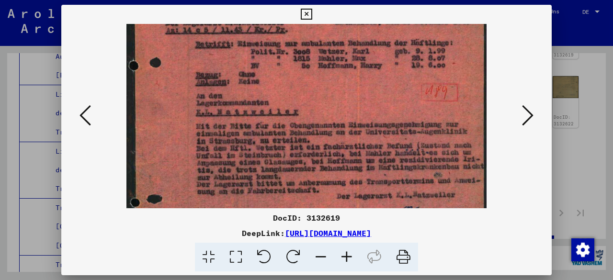
click at [380, 187] on img at bounding box center [306, 129] width 361 height 256
click at [530, 114] on icon at bounding box center [527, 115] width 11 height 23
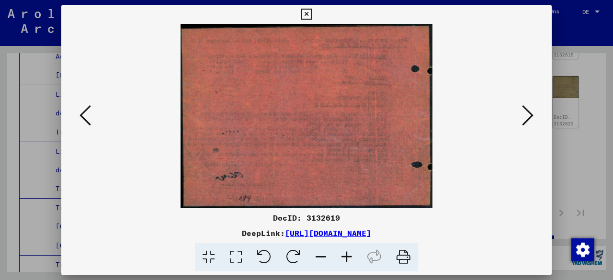
scroll to position [0, 0]
click at [530, 115] on icon at bounding box center [527, 115] width 11 height 23
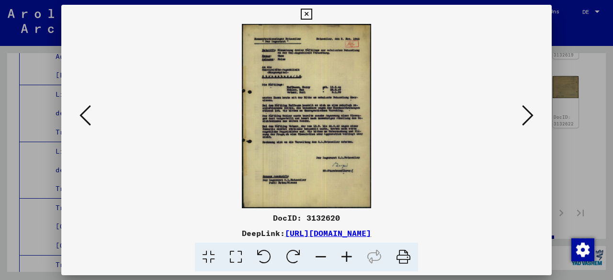
click at [90, 119] on icon at bounding box center [84, 115] width 11 height 23
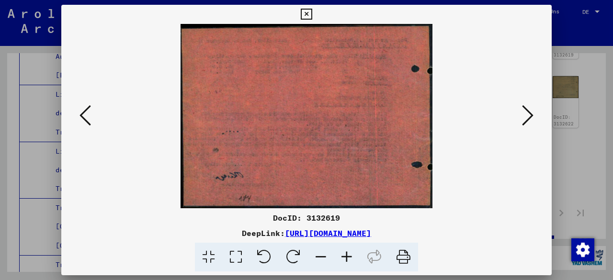
click at [90, 119] on icon at bounding box center [84, 115] width 11 height 23
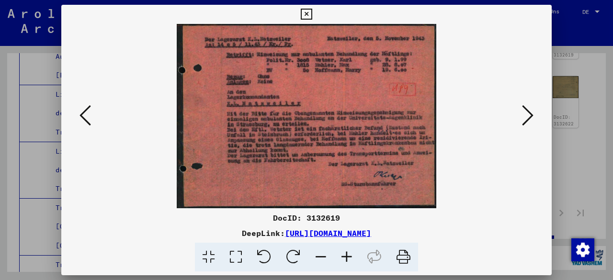
click at [84, 109] on icon at bounding box center [84, 115] width 11 height 23
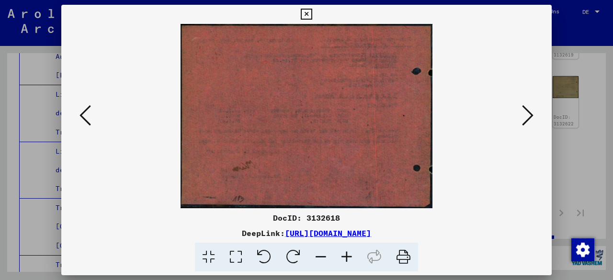
click at [84, 109] on icon at bounding box center [84, 115] width 11 height 23
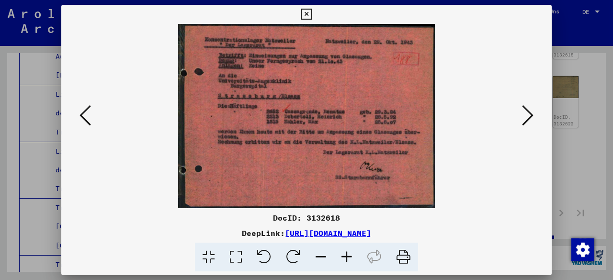
click at [84, 109] on icon at bounding box center [84, 115] width 11 height 23
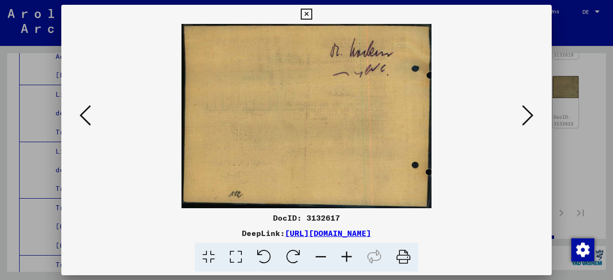
click at [84, 109] on icon at bounding box center [84, 115] width 11 height 23
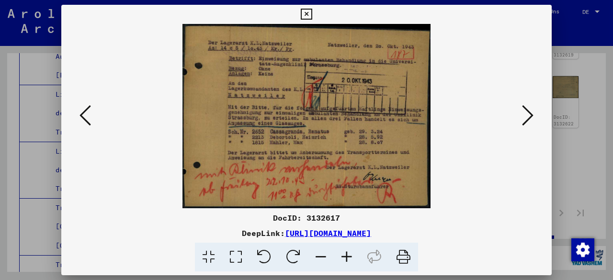
click at [84, 109] on icon at bounding box center [84, 115] width 11 height 23
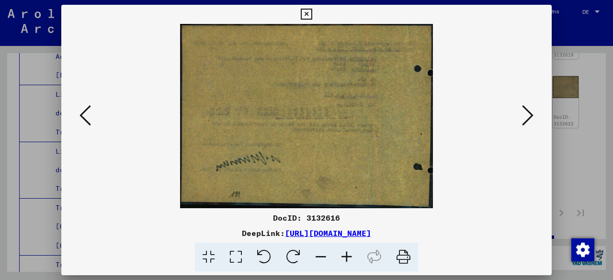
click at [84, 109] on icon at bounding box center [84, 115] width 11 height 23
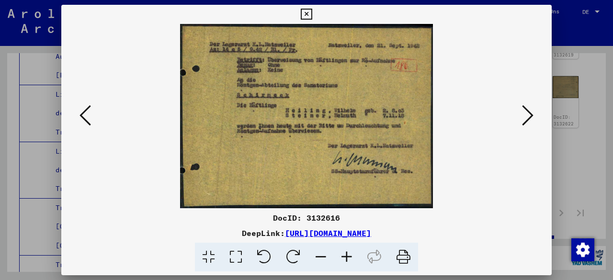
click at [84, 109] on icon at bounding box center [84, 115] width 11 height 23
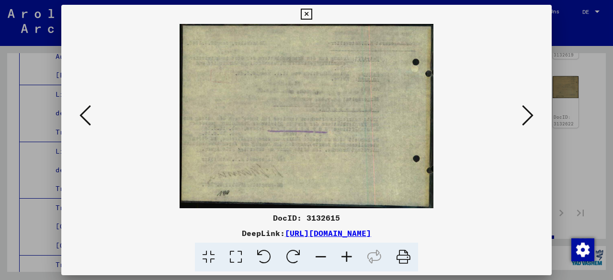
click at [84, 109] on icon at bounding box center [84, 115] width 11 height 23
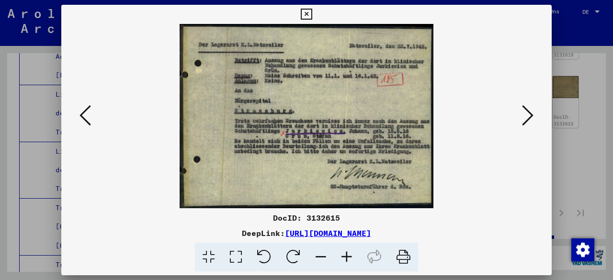
click at [84, 109] on icon at bounding box center [84, 115] width 11 height 23
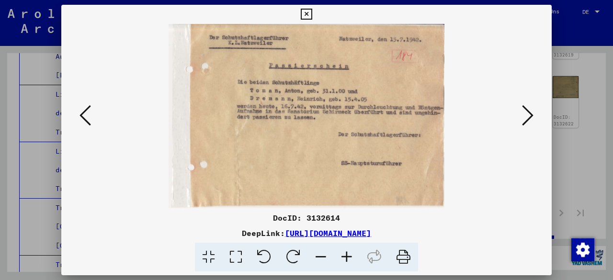
click at [84, 109] on icon at bounding box center [84, 115] width 11 height 23
click at [307, 12] on icon at bounding box center [306, 14] width 11 height 11
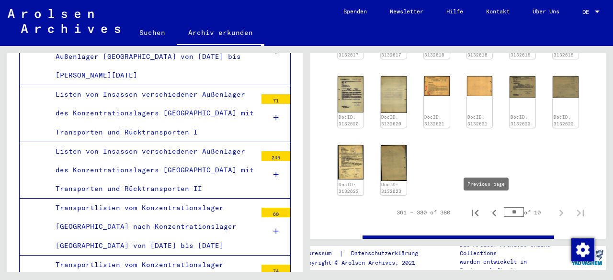
click at [487, 206] on icon "Previous page" at bounding box center [493, 212] width 13 height 13
type input "**"
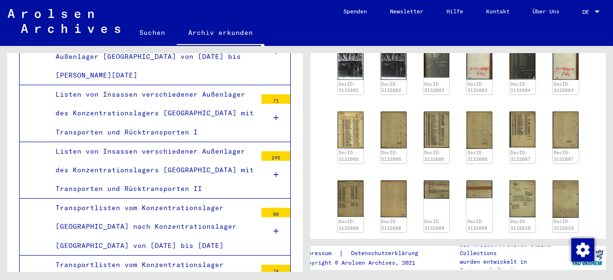
scroll to position [440, 0]
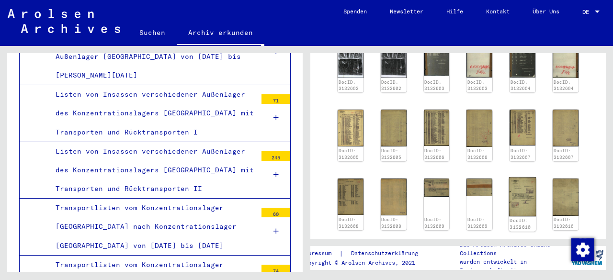
click at [521, 191] on img at bounding box center [522, 196] width 27 height 39
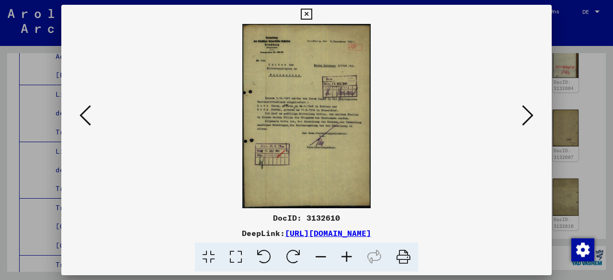
click at [354, 251] on icon at bounding box center [347, 257] width 26 height 29
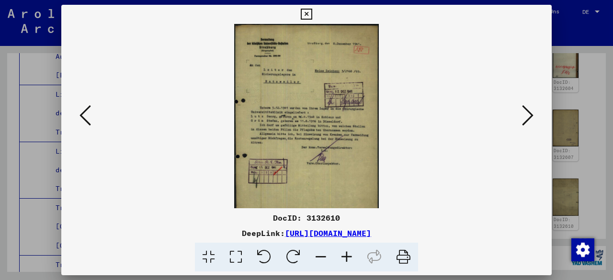
click at [354, 251] on icon at bounding box center [347, 257] width 26 height 29
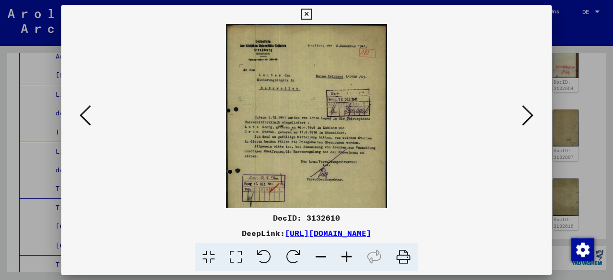
click at [353, 252] on icon at bounding box center [347, 257] width 26 height 29
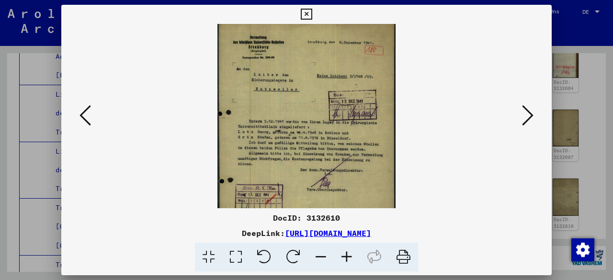
click at [341, 181] on img at bounding box center [306, 146] width 178 height 256
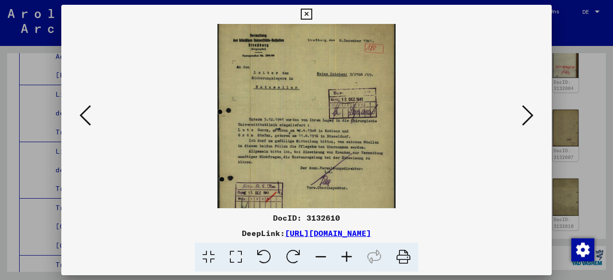
click at [343, 187] on img at bounding box center [306, 144] width 178 height 256
click at [75, 113] on div at bounding box center [306, 116] width 490 height 184
click at [88, 119] on icon at bounding box center [84, 115] width 11 height 23
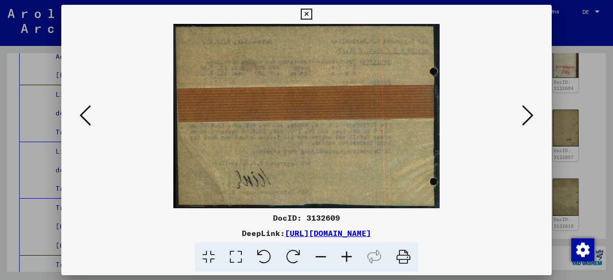
click at [88, 119] on icon at bounding box center [84, 115] width 11 height 23
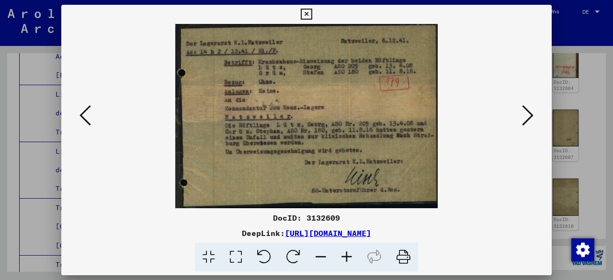
click at [88, 119] on icon at bounding box center [84, 115] width 11 height 23
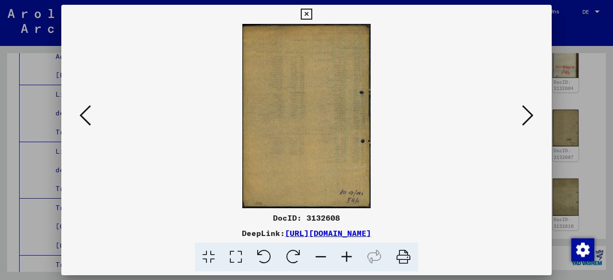
click at [88, 119] on icon at bounding box center [84, 115] width 11 height 23
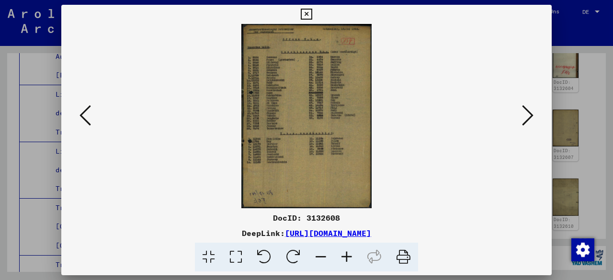
click at [88, 119] on icon at bounding box center [84, 115] width 11 height 23
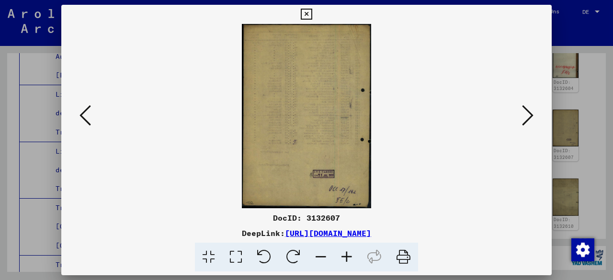
click at [88, 119] on icon at bounding box center [84, 115] width 11 height 23
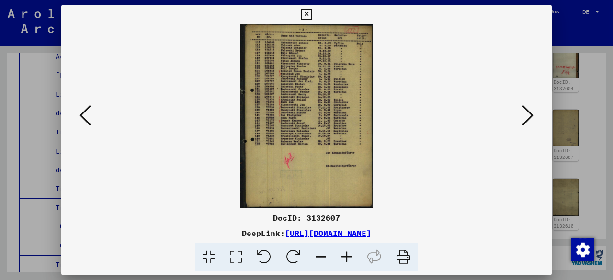
click at [88, 119] on icon at bounding box center [84, 115] width 11 height 23
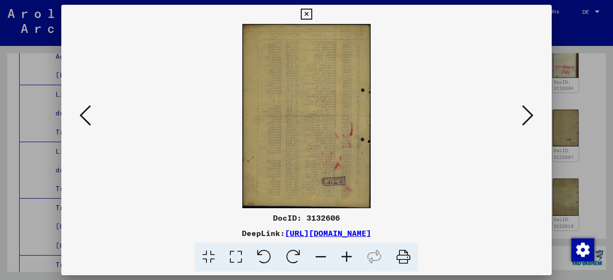
click at [88, 119] on icon at bounding box center [84, 115] width 11 height 23
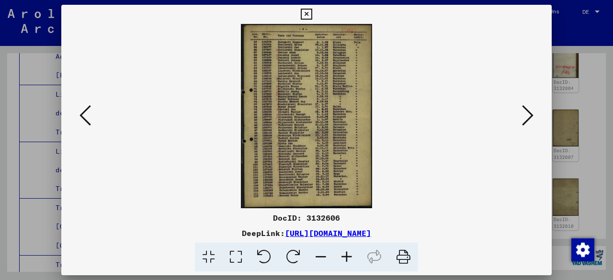
click at [88, 119] on icon at bounding box center [84, 115] width 11 height 23
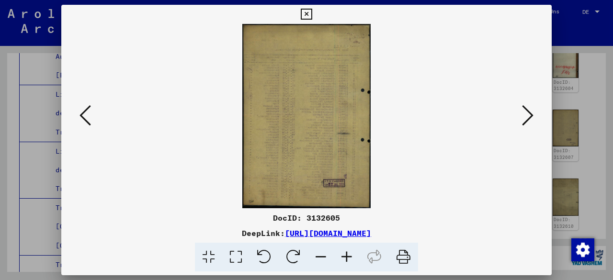
click at [88, 119] on icon at bounding box center [84, 115] width 11 height 23
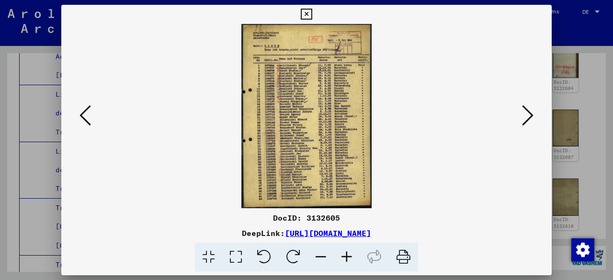
click at [88, 119] on icon at bounding box center [84, 115] width 11 height 23
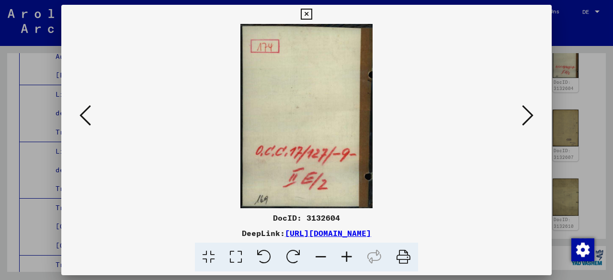
click at [88, 119] on icon at bounding box center [84, 115] width 11 height 23
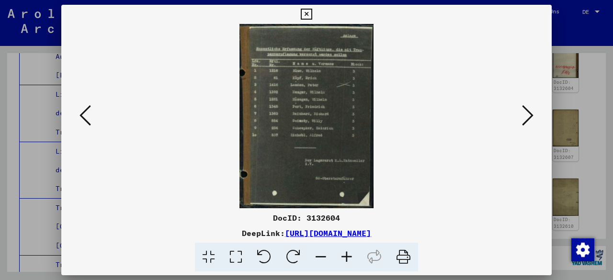
click at [88, 119] on icon at bounding box center [84, 115] width 11 height 23
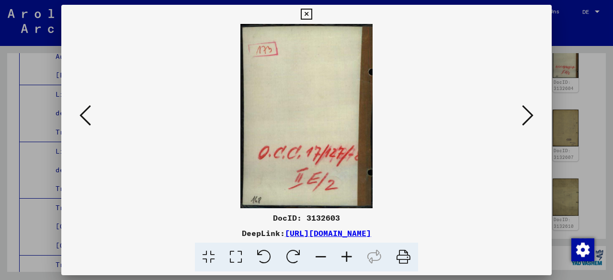
click at [88, 119] on icon at bounding box center [84, 115] width 11 height 23
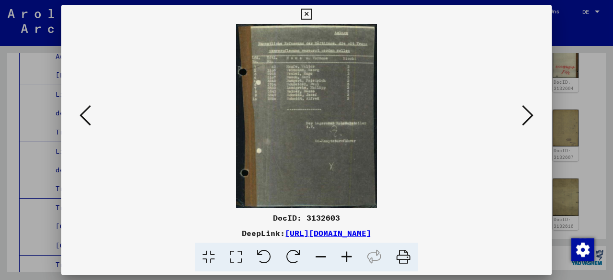
click at [88, 119] on icon at bounding box center [84, 115] width 11 height 23
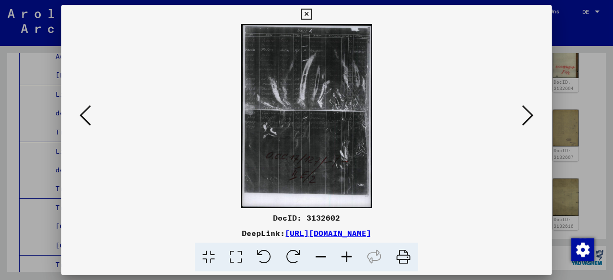
click at [88, 119] on icon at bounding box center [84, 115] width 11 height 23
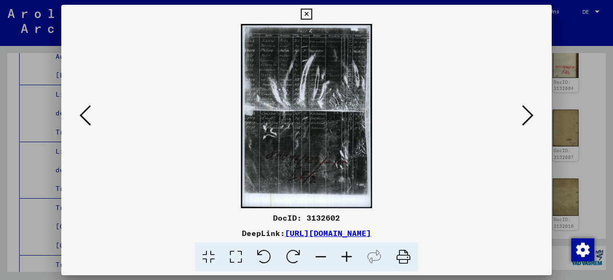
click at [308, 11] on icon at bounding box center [306, 14] width 11 height 11
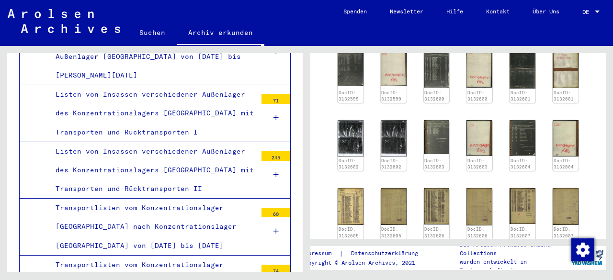
scroll to position [296, 0]
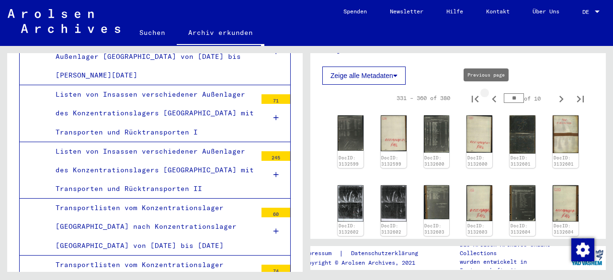
click at [492, 100] on icon "Previous page" at bounding box center [494, 99] width 4 height 7
type input "**"
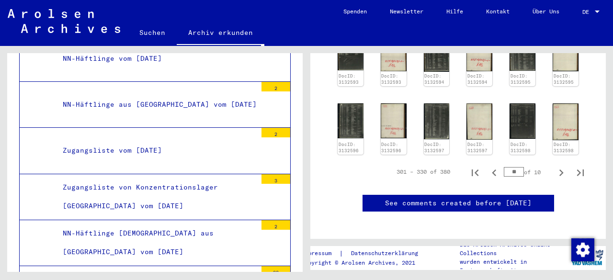
scroll to position [0, 0]
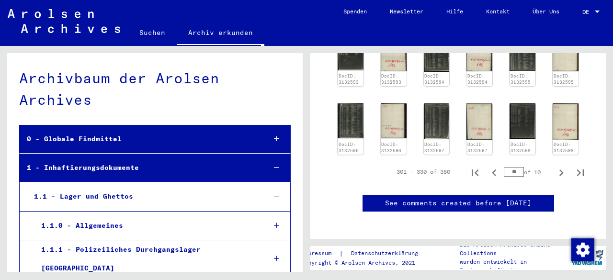
click at [149, 28] on link "Suchen" at bounding box center [152, 32] width 49 height 23
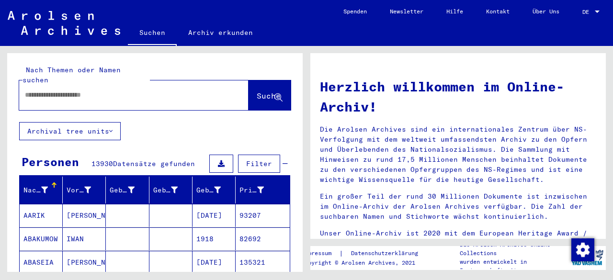
click at [121, 90] on input "text" at bounding box center [122, 95] width 195 height 10
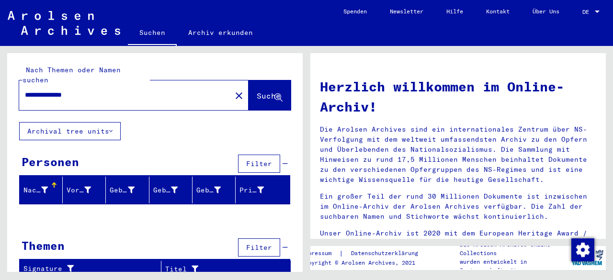
drag, startPoint x: 115, startPoint y: 82, endPoint x: 0, endPoint y: 85, distance: 115.4
click at [0, 86] on div "**********" at bounding box center [153, 159] width 306 height 226
type input "**********"
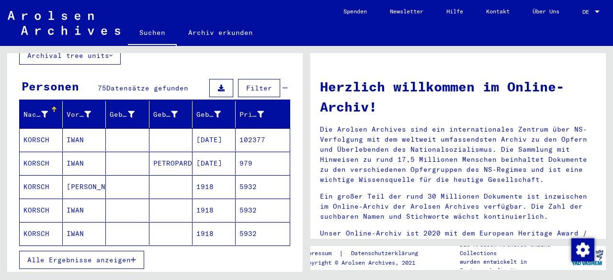
scroll to position [96, 0]
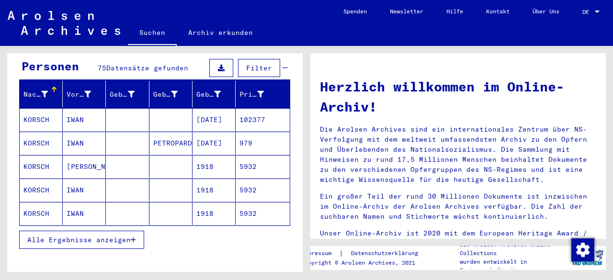
click at [264, 132] on mat-cell "979" at bounding box center [263, 143] width 54 height 23
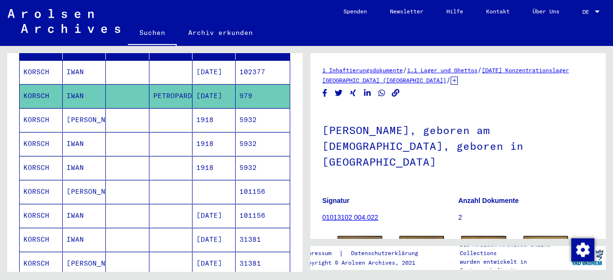
scroll to position [96, 0]
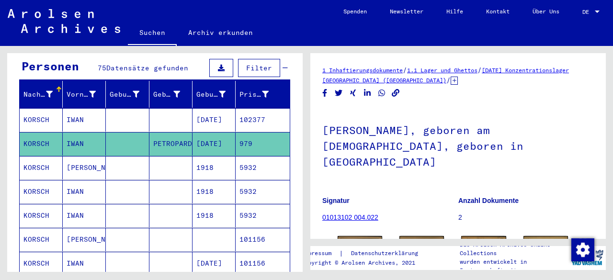
click at [255, 159] on mat-cell "5932" at bounding box center [263, 167] width 54 height 23
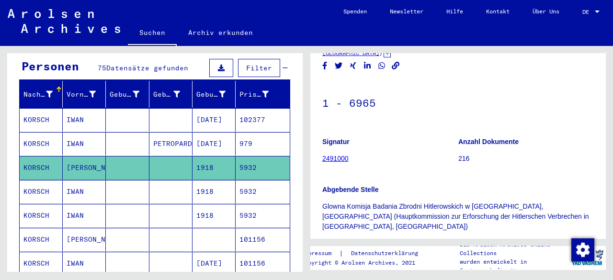
scroll to position [48, 0]
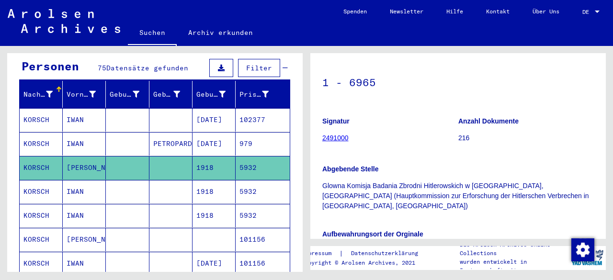
click at [249, 180] on mat-cell "5932" at bounding box center [263, 191] width 54 height 23
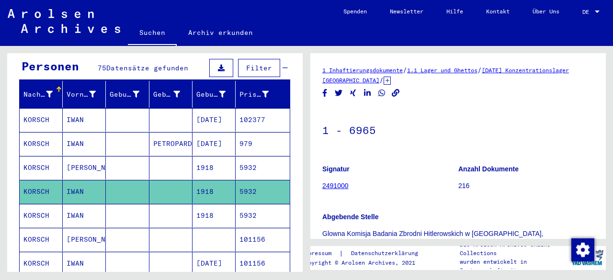
scroll to position [48, 0]
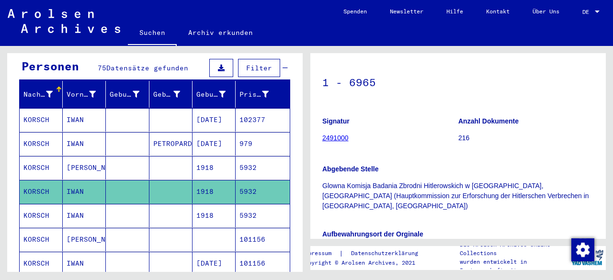
click at [241, 204] on mat-cell "5932" at bounding box center [263, 215] width 54 height 23
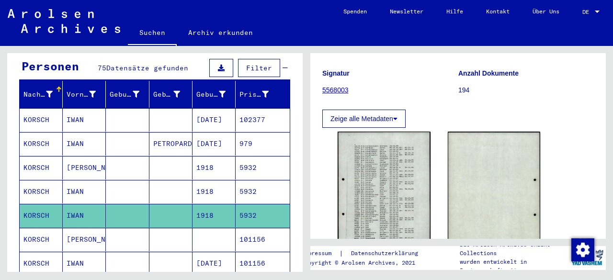
scroll to position [144, 0]
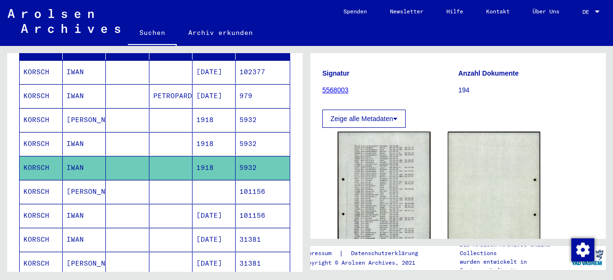
click at [259, 180] on mat-cell "101156" at bounding box center [263, 191] width 54 height 23
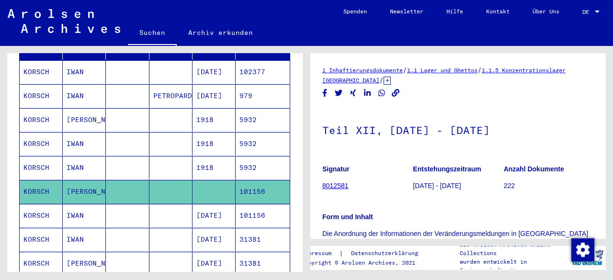
click at [259, 204] on mat-cell "101156" at bounding box center [263, 215] width 54 height 23
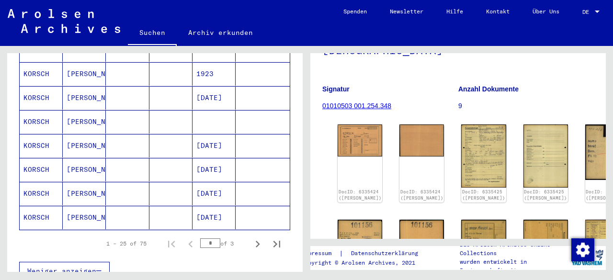
scroll to position [575, 0]
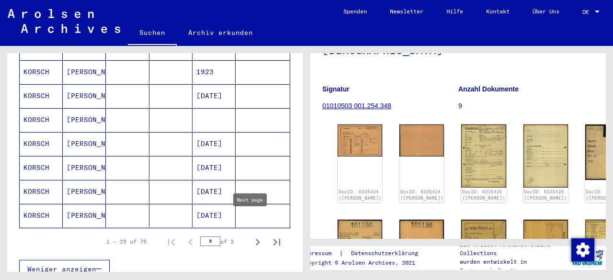
click at [251, 236] on icon "Next page" at bounding box center [257, 242] width 13 height 13
type input "*"
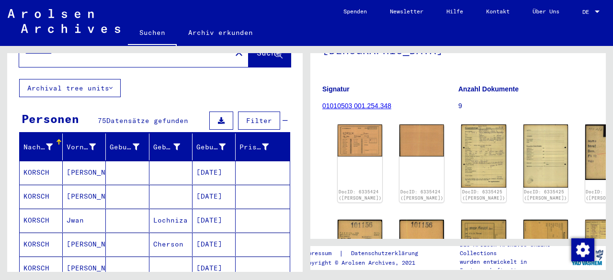
scroll to position [0, 0]
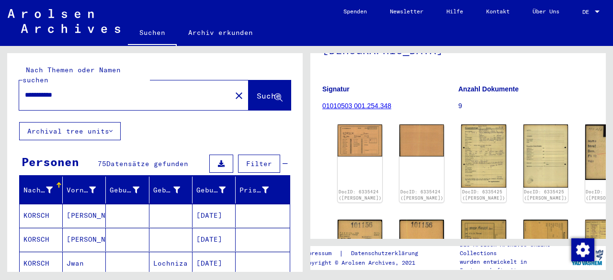
drag, startPoint x: 29, startPoint y: 87, endPoint x: 0, endPoint y: 84, distance: 29.3
click at [0, 84] on div "**********" at bounding box center [153, 159] width 306 height 226
type input "**********"
